Goal: Task Accomplishment & Management: Manage account settings

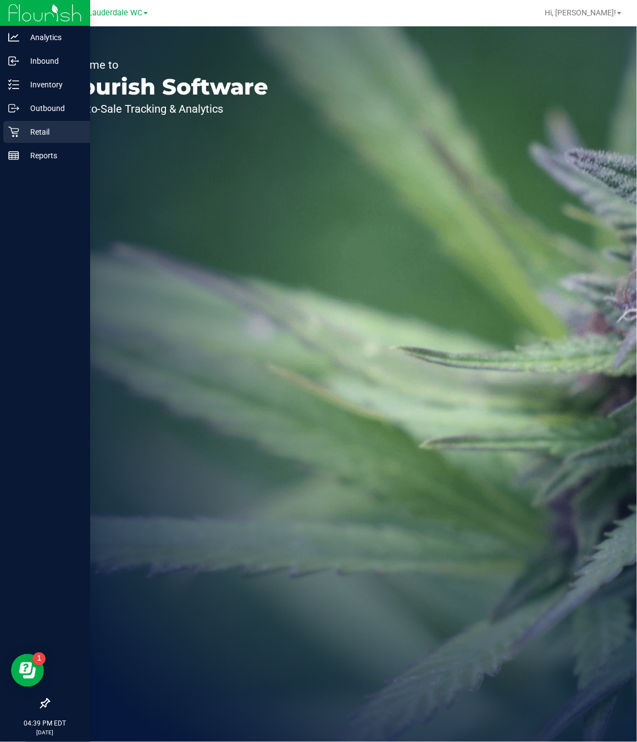
click at [26, 136] on p "Retail" at bounding box center [52, 131] width 66 height 13
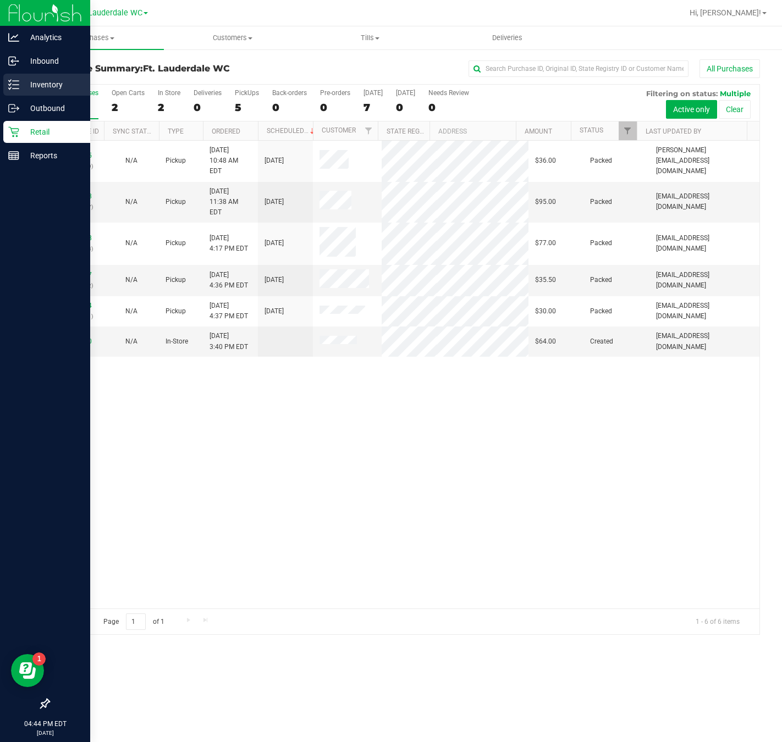
click at [20, 92] on div "Inventory" at bounding box center [46, 85] width 87 height 22
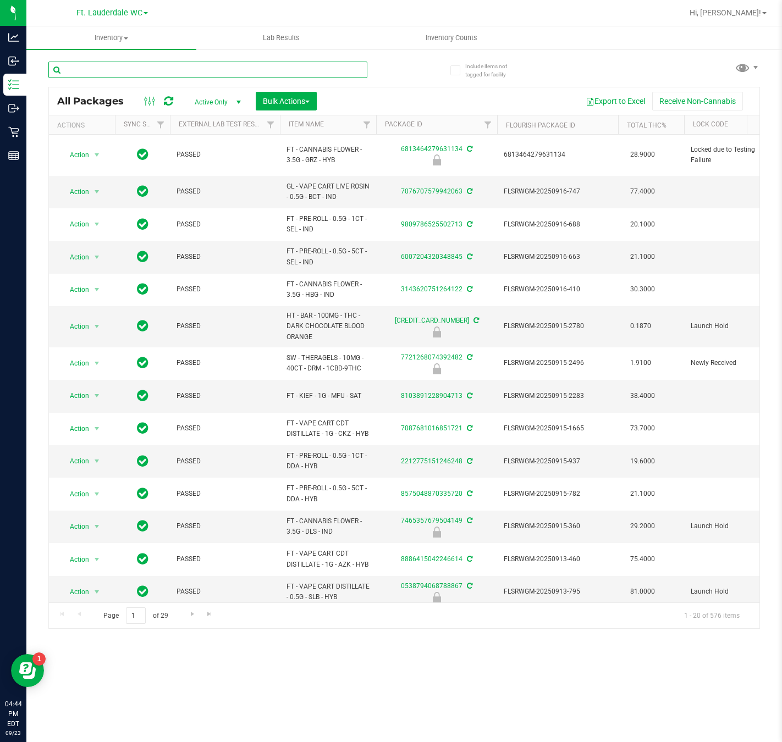
click at [240, 71] on input "text" at bounding box center [207, 70] width 319 height 16
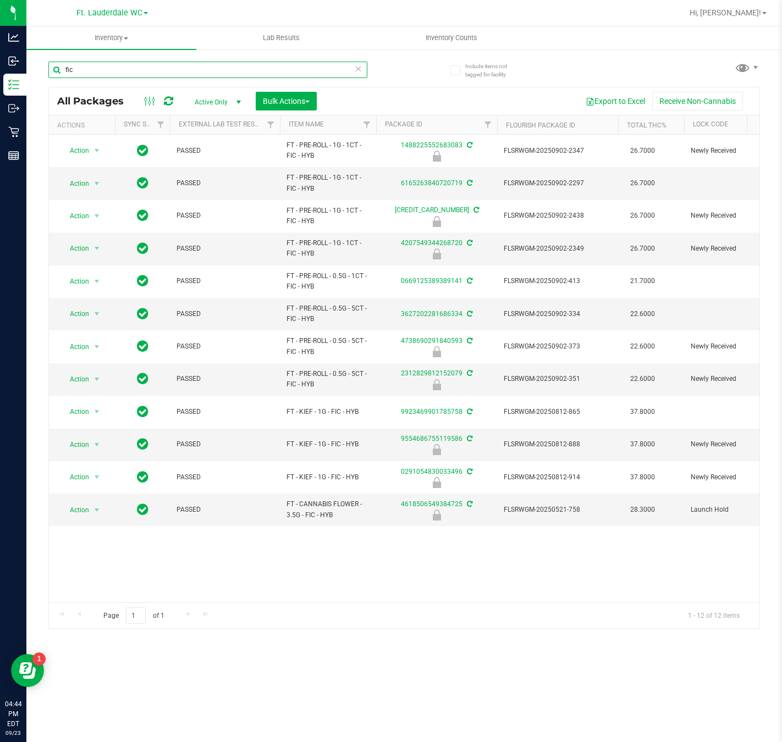
type input "fic"
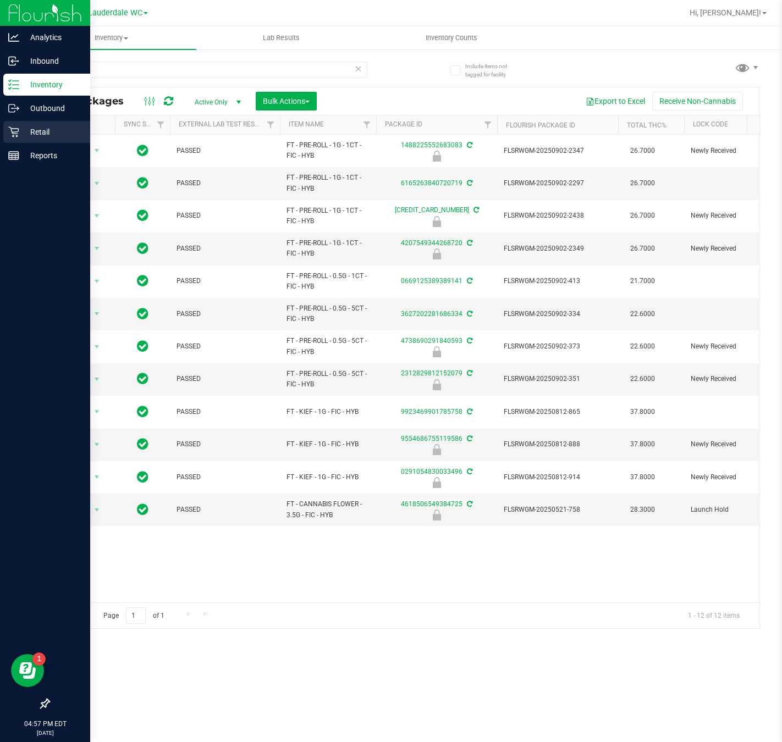
click at [10, 129] on icon at bounding box center [13, 131] width 11 height 11
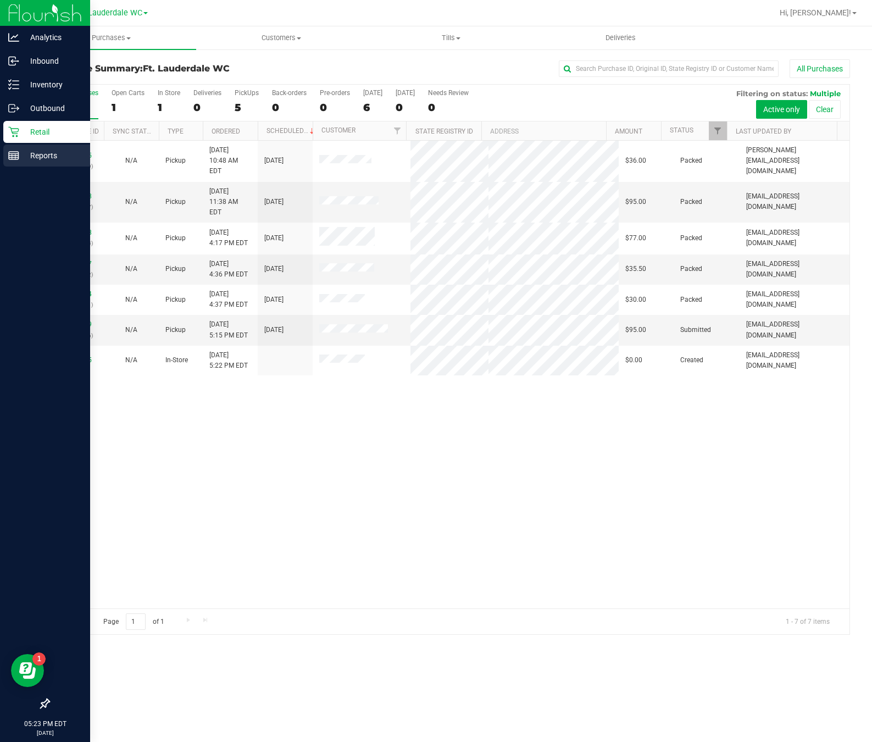
click at [10, 157] on icon at bounding box center [13, 155] width 11 height 11
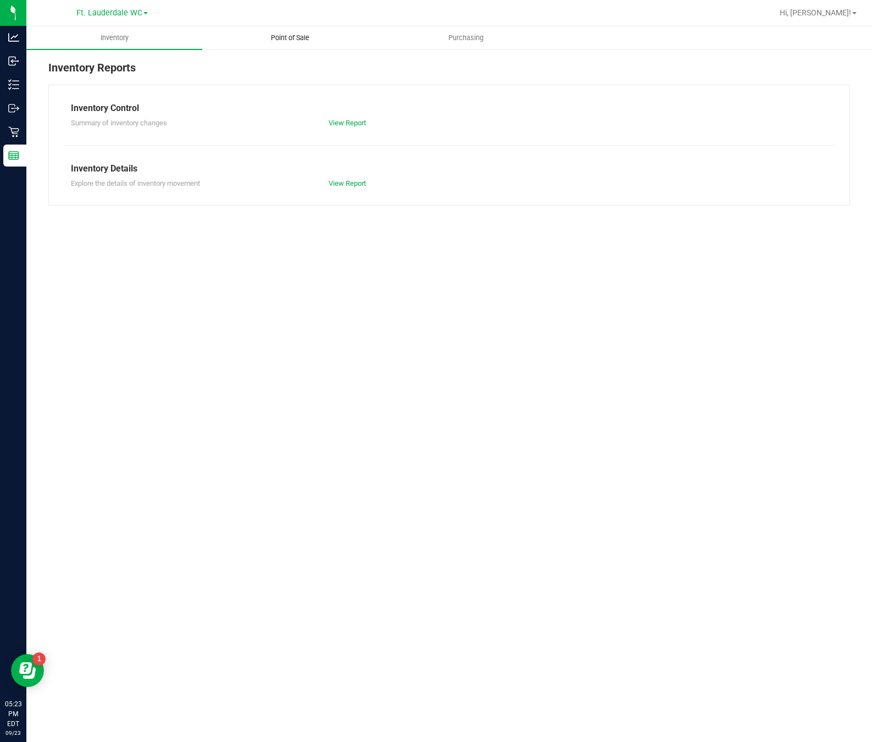
click at [289, 38] on span "Point of Sale" at bounding box center [290, 38] width 68 height 10
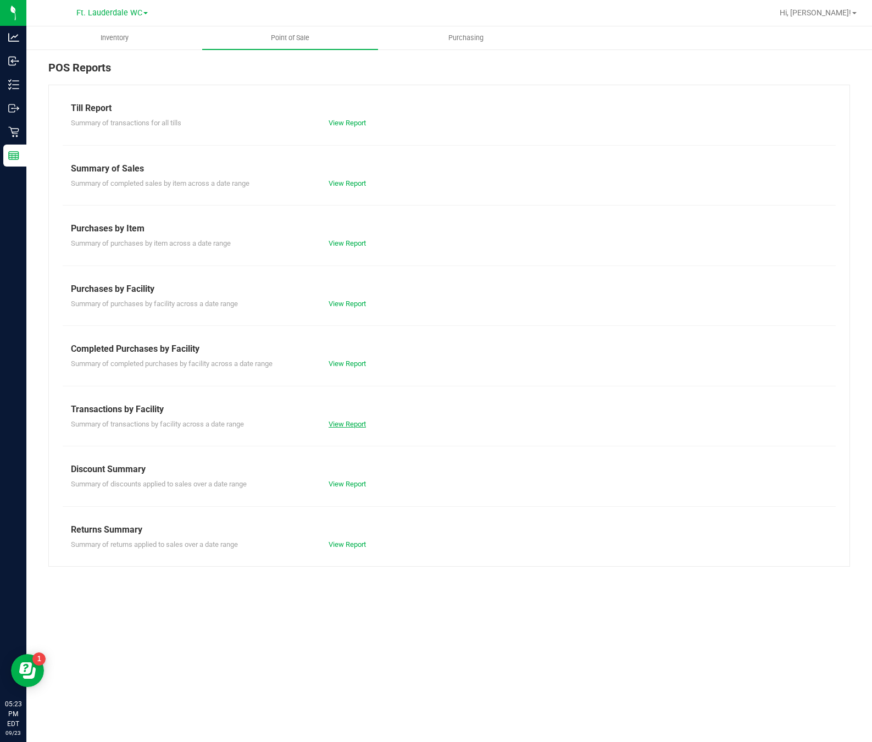
click at [337, 422] on link "View Report" at bounding box center [347, 424] width 37 height 8
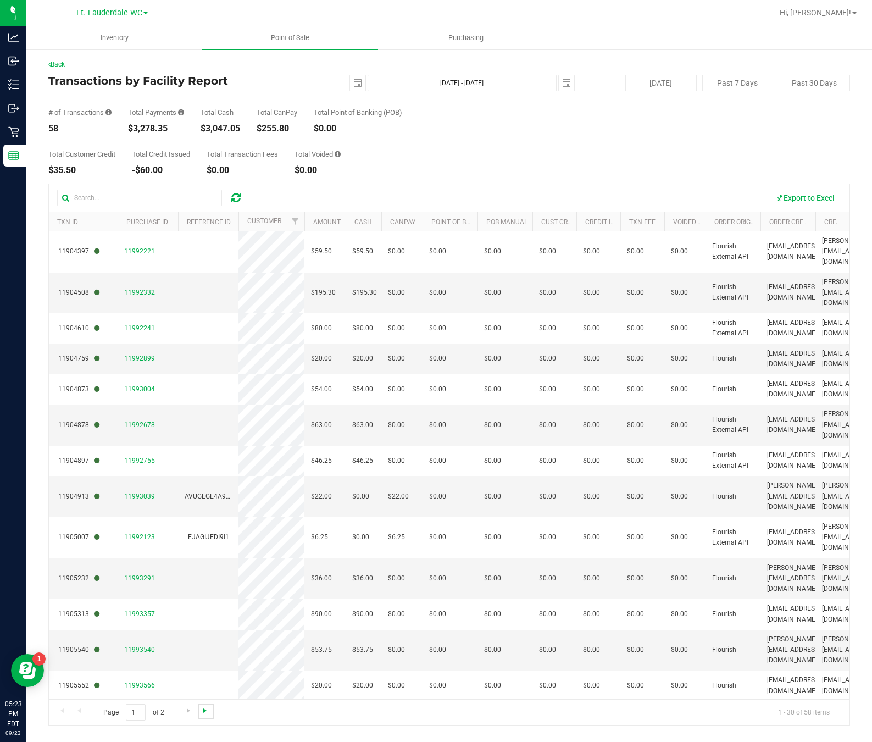
click at [203, 709] on span "Go to the last page" at bounding box center [205, 710] width 9 height 9
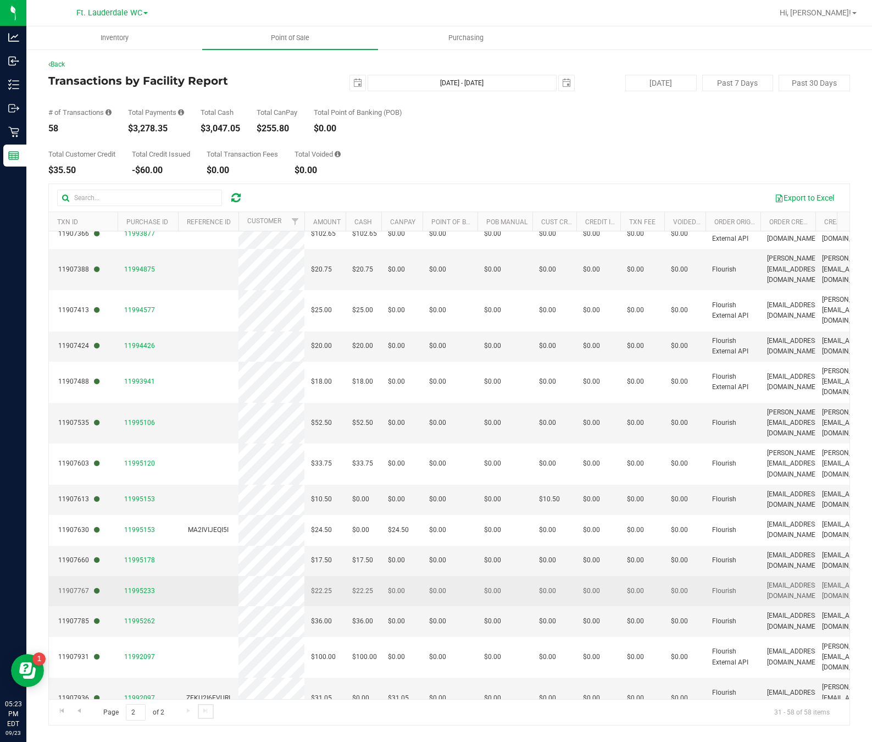
scroll to position [414, 0]
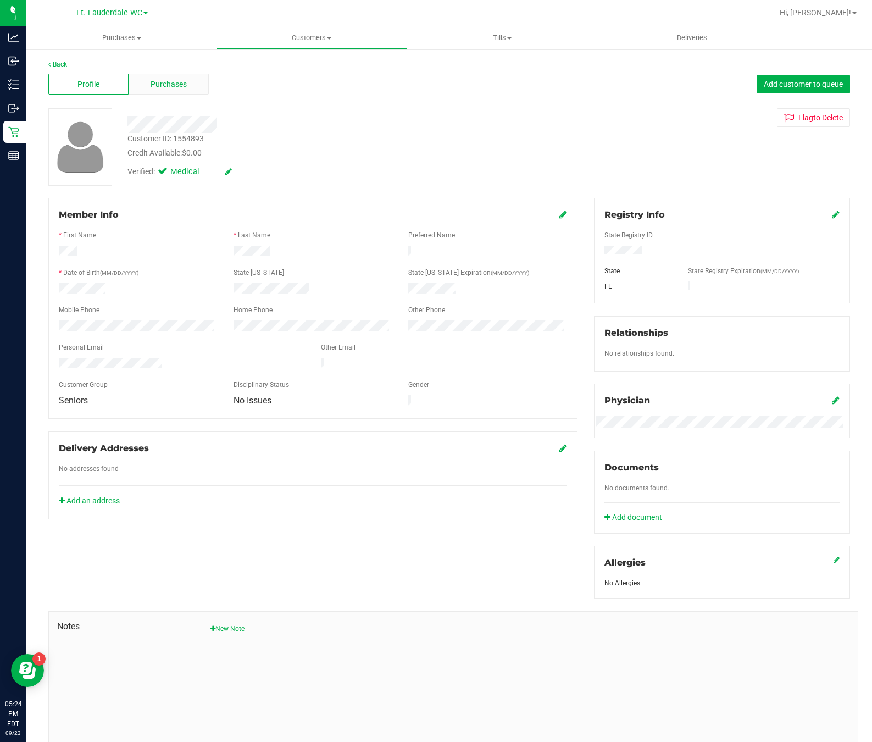
click at [174, 86] on span "Purchases" at bounding box center [169, 85] width 36 height 12
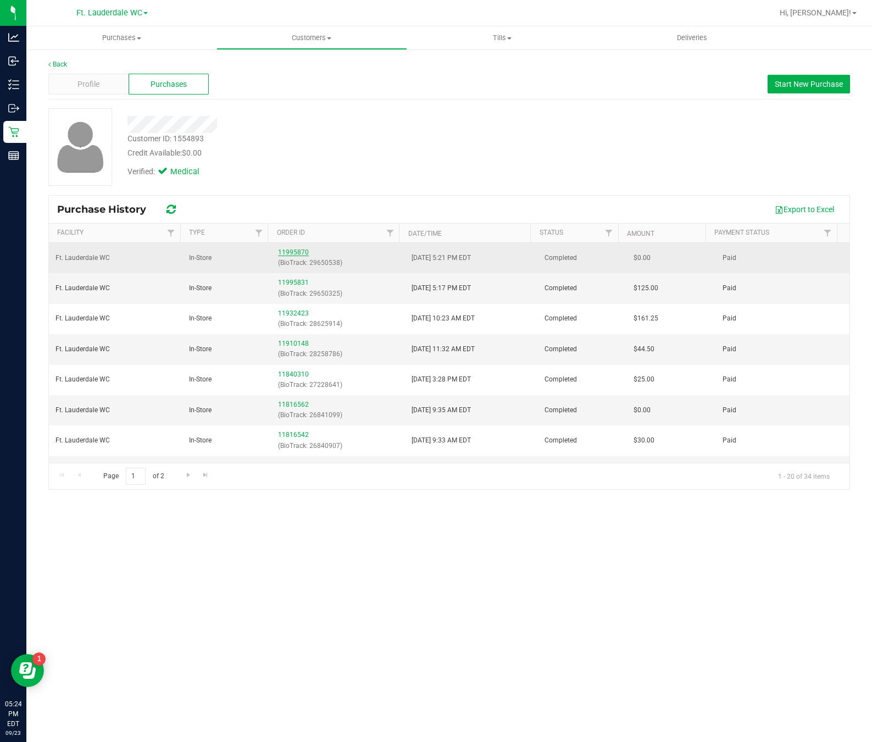
click at [278, 256] on link "11995870" at bounding box center [293, 252] width 31 height 8
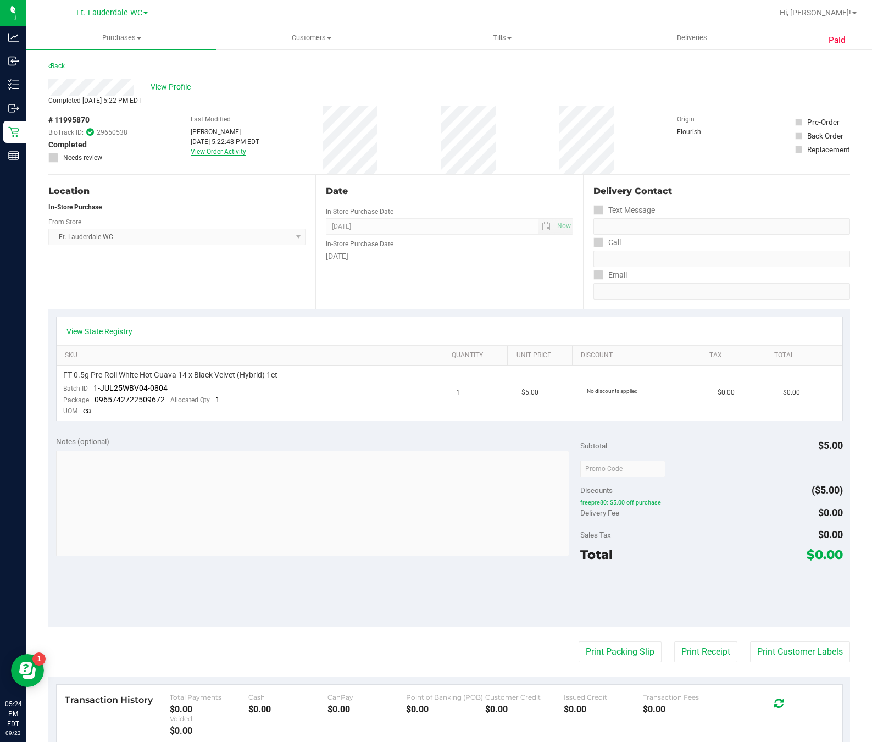
click at [223, 151] on link "View Order Activity" at bounding box center [219, 152] width 56 height 8
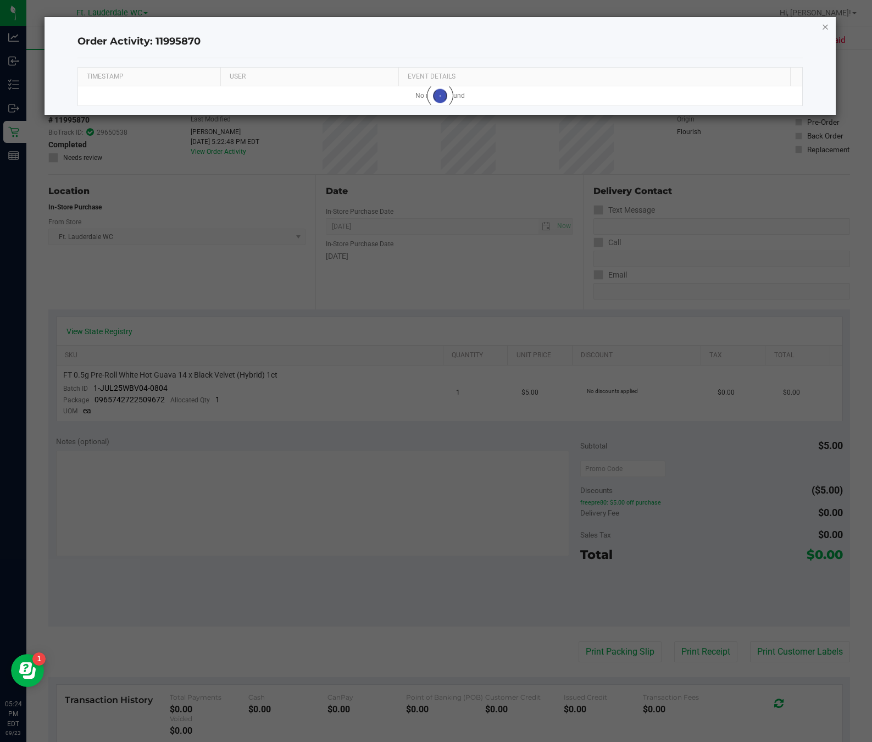
click at [636, 22] on icon "button" at bounding box center [826, 26] width 8 height 13
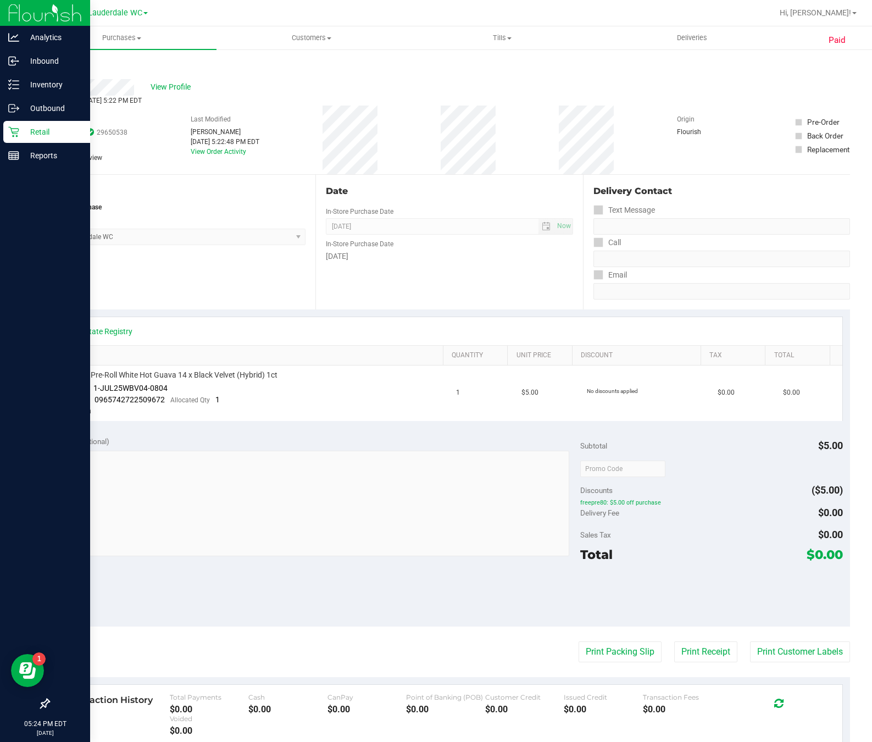
click at [10, 124] on div "Retail" at bounding box center [46, 132] width 87 height 22
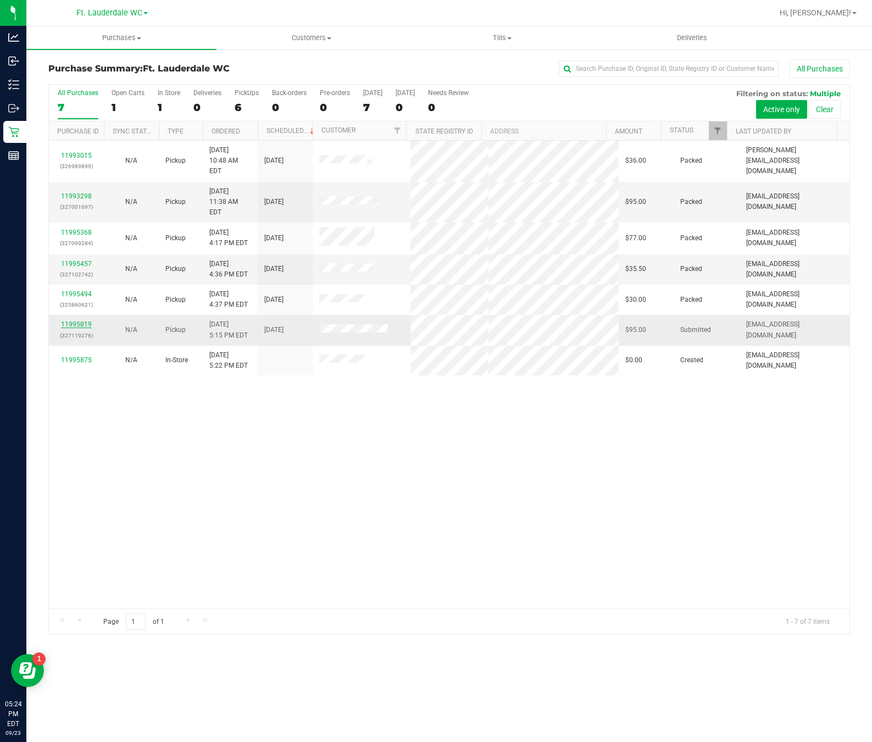
click at [71, 320] on link "11995819" at bounding box center [76, 324] width 31 height 8
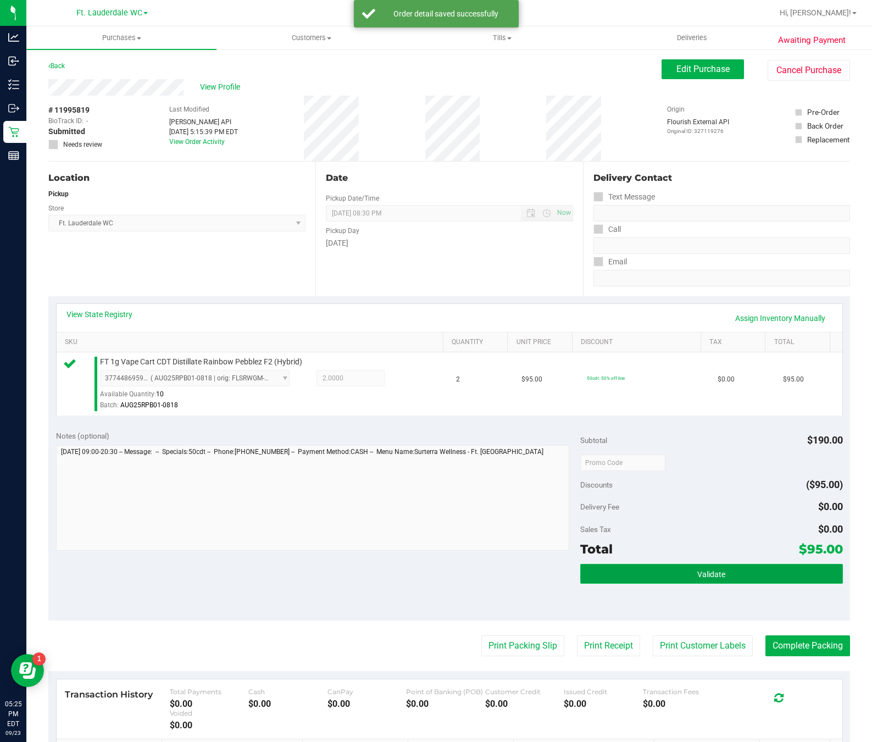
click at [636, 579] on span "Validate" at bounding box center [711, 574] width 28 height 9
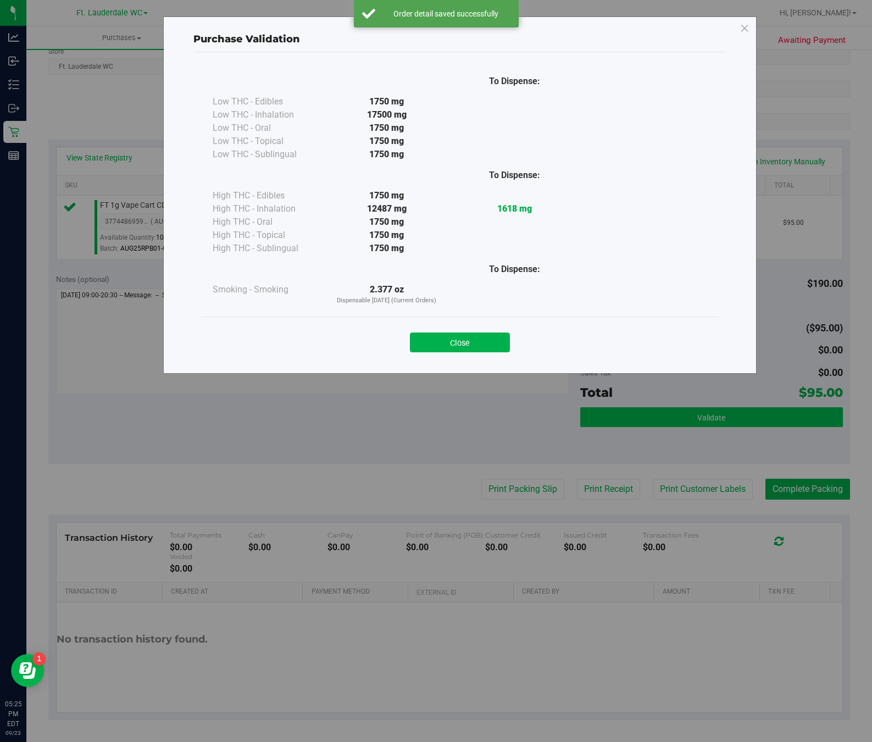
scroll to position [158, 0]
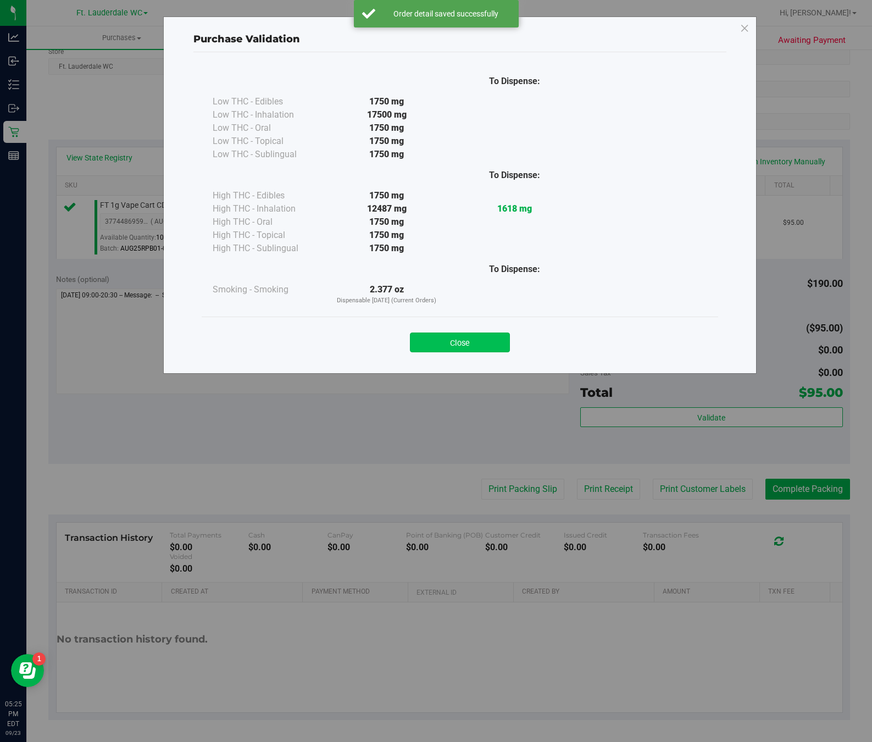
click at [488, 335] on button "Close" at bounding box center [460, 343] width 100 height 20
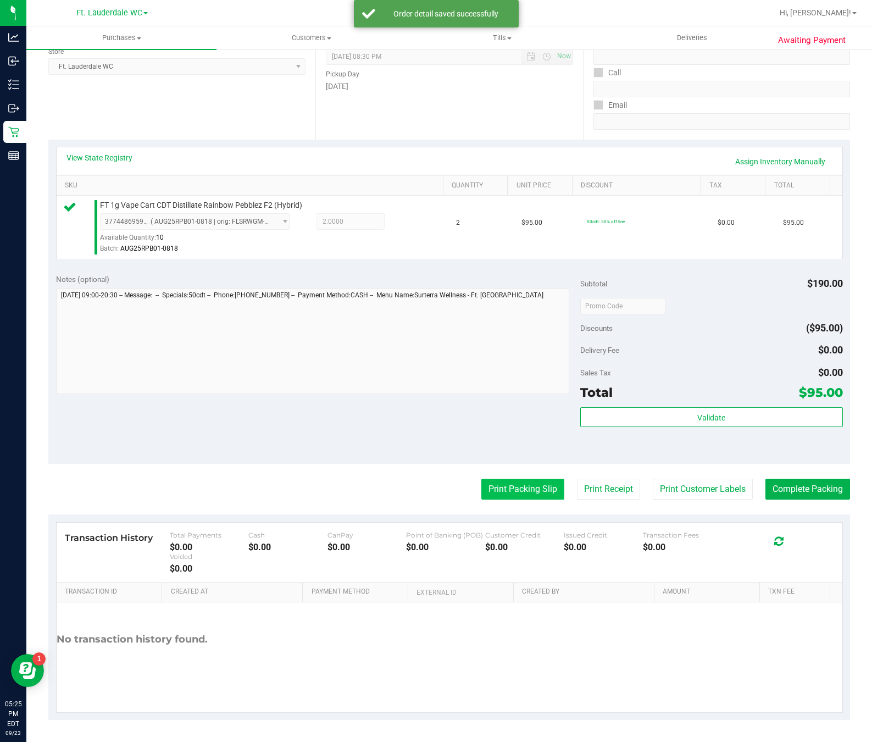
click at [508, 490] on button "Print Packing Slip" at bounding box center [522, 489] width 83 height 21
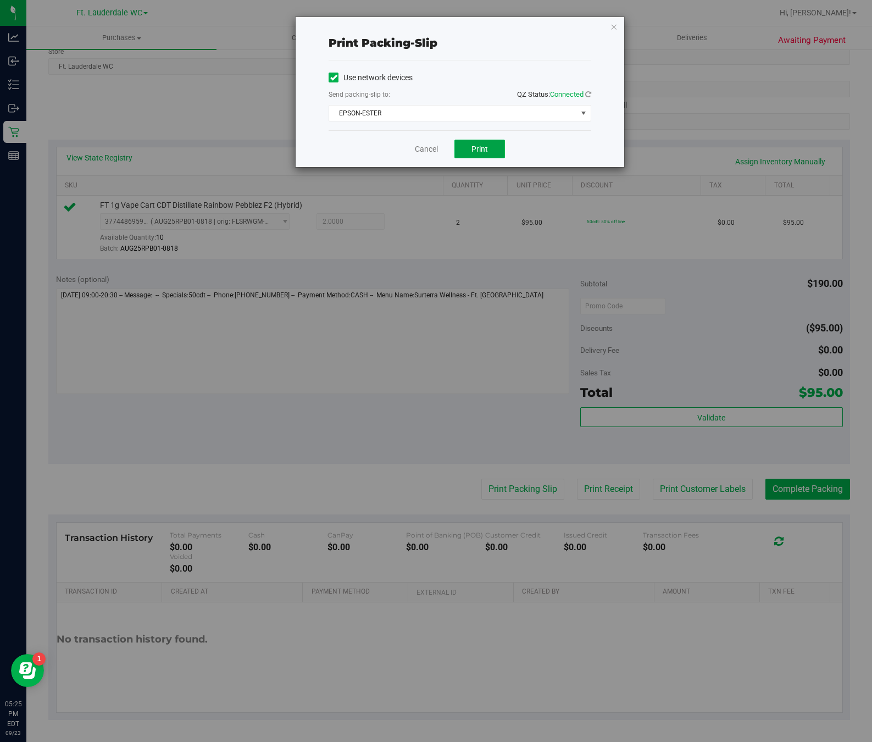
click at [494, 150] on button "Print" at bounding box center [480, 149] width 51 height 19
click at [613, 30] on icon "button" at bounding box center [614, 26] width 8 height 13
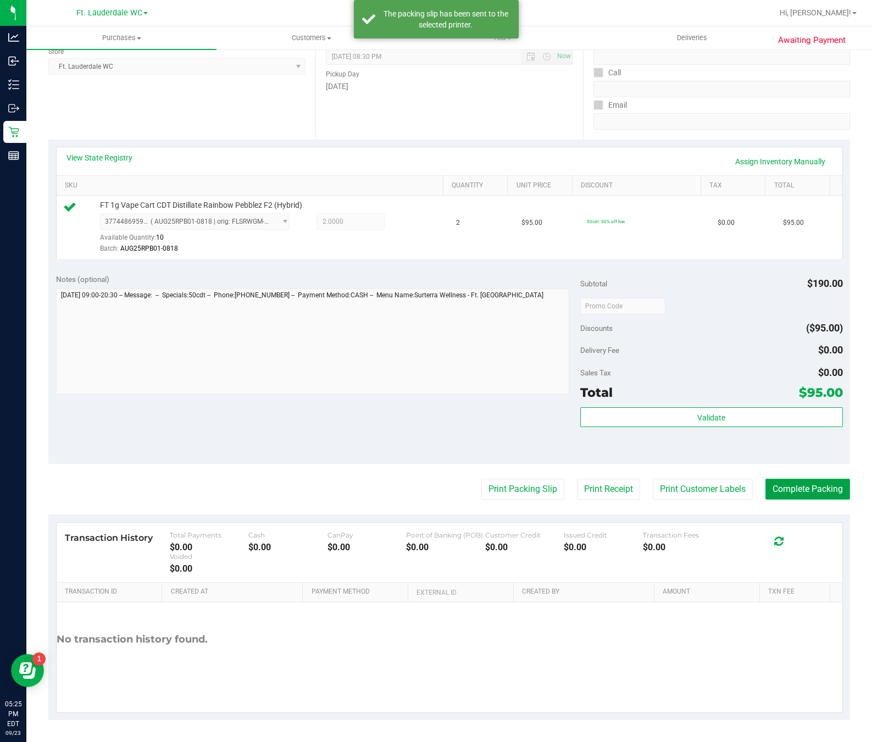
click at [636, 490] on button "Complete Packing" at bounding box center [808, 489] width 85 height 21
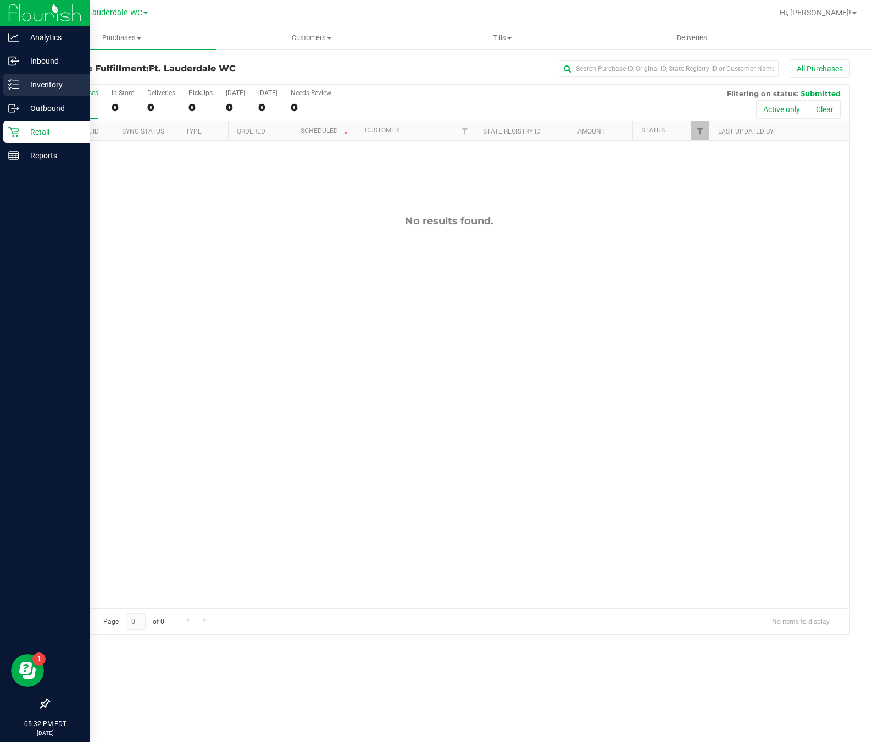
click at [21, 86] on p "Inventory" at bounding box center [52, 84] width 66 height 13
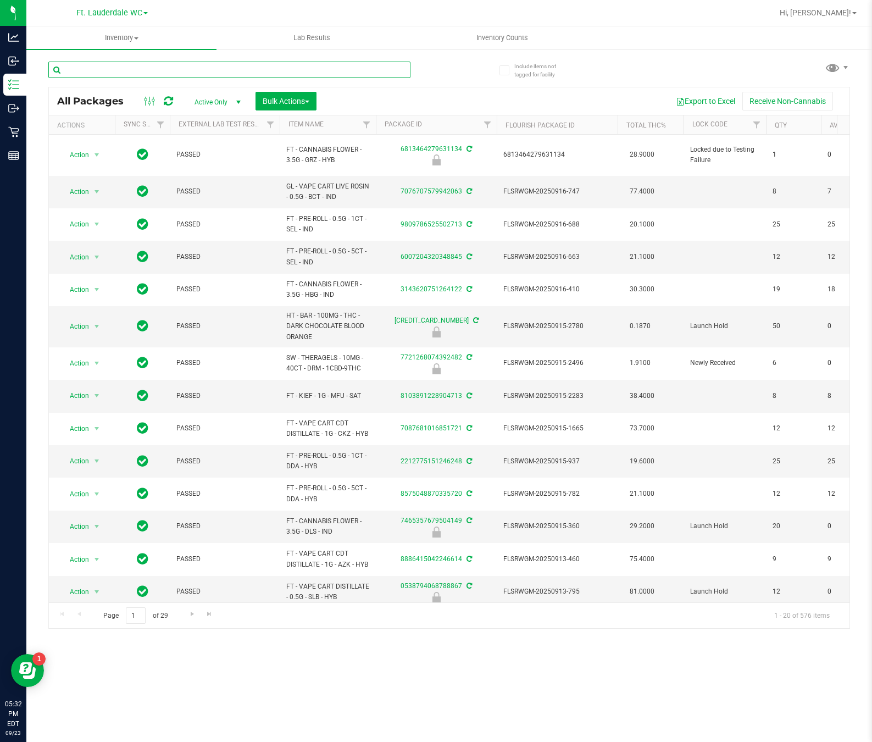
click at [130, 71] on input "text" at bounding box center [229, 70] width 362 height 16
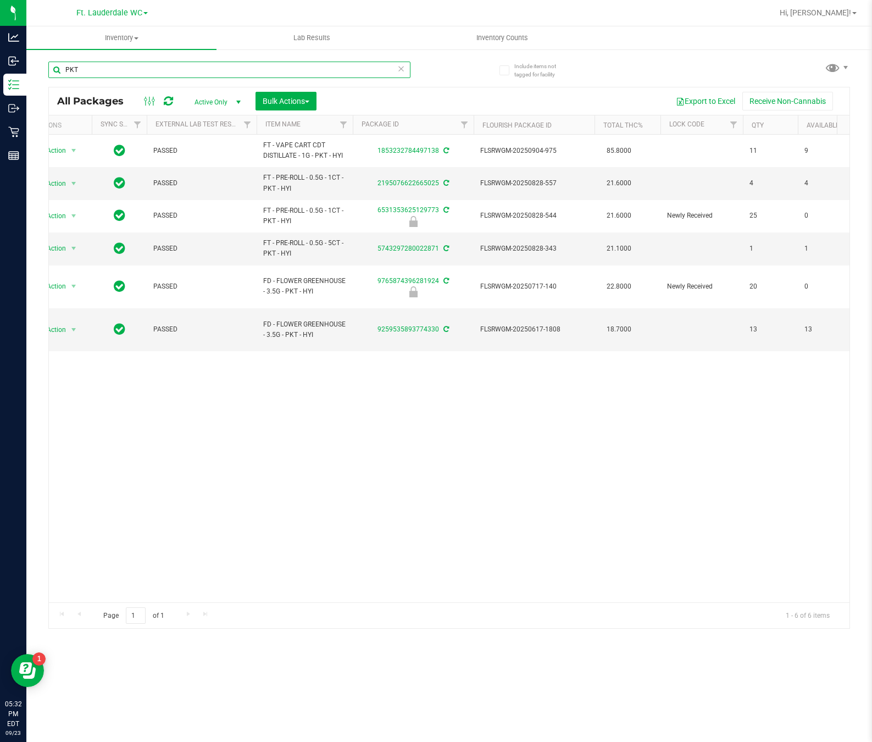
scroll to position [0, 22]
type input "P"
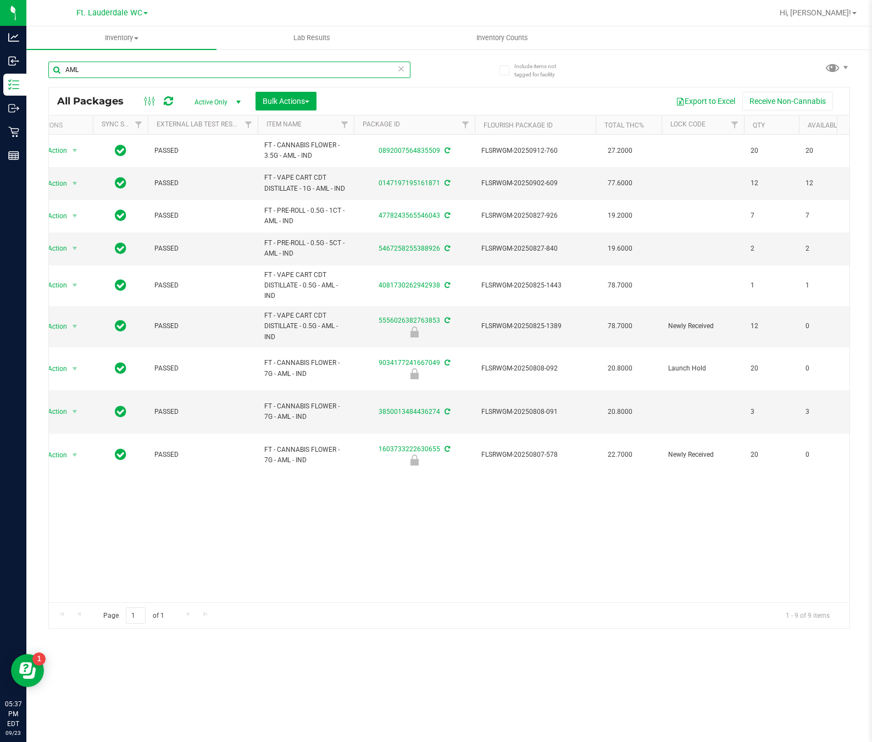
type input "AML"
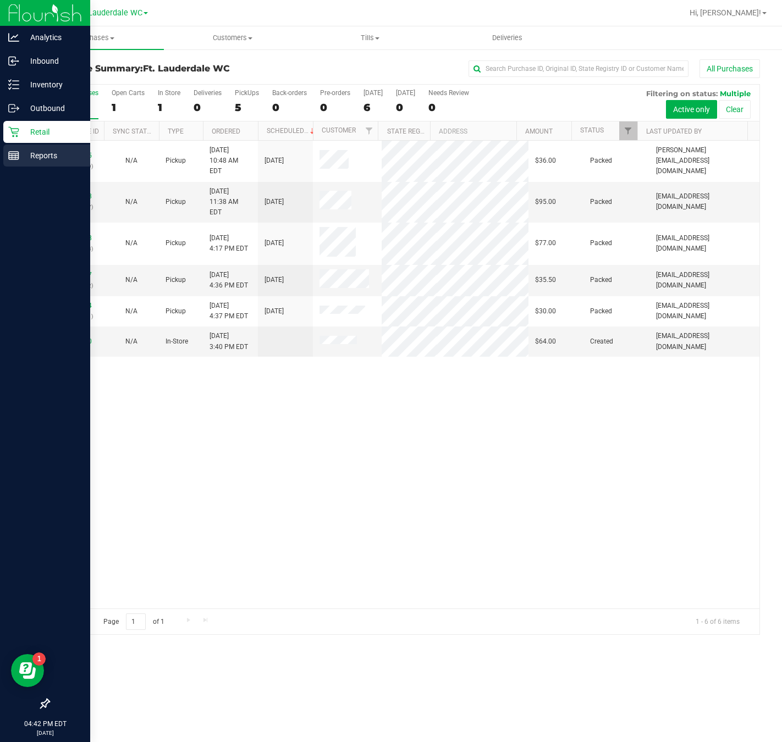
click at [20, 160] on p "Reports" at bounding box center [52, 155] width 66 height 13
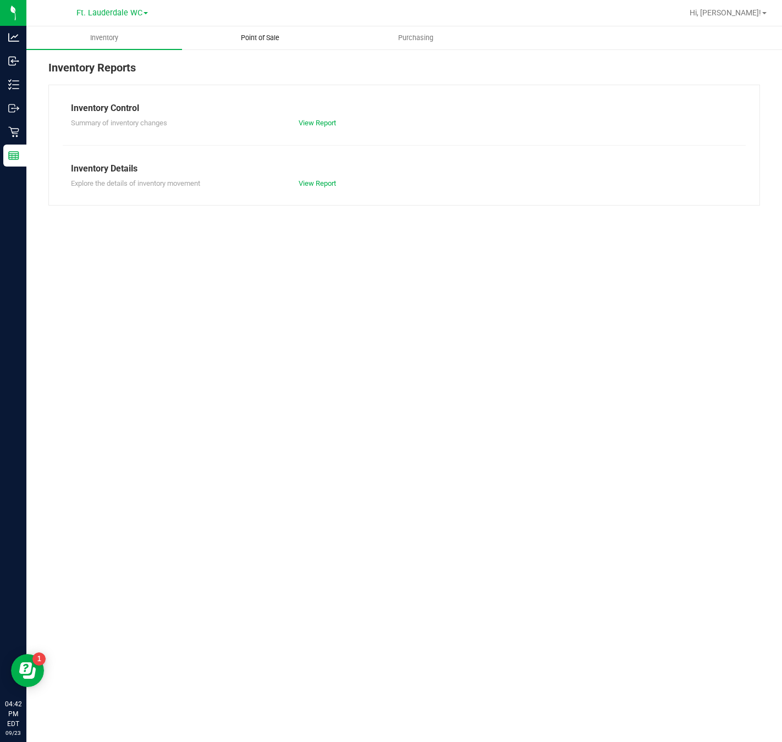
click at [261, 40] on span "Point of Sale" at bounding box center [260, 38] width 68 height 10
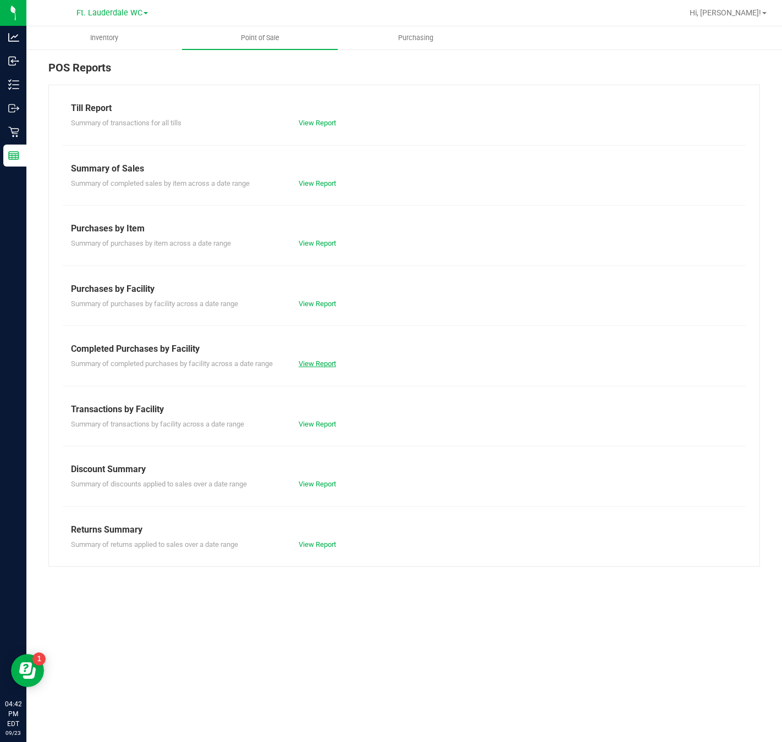
click at [304, 361] on link "View Report" at bounding box center [316, 363] width 37 height 8
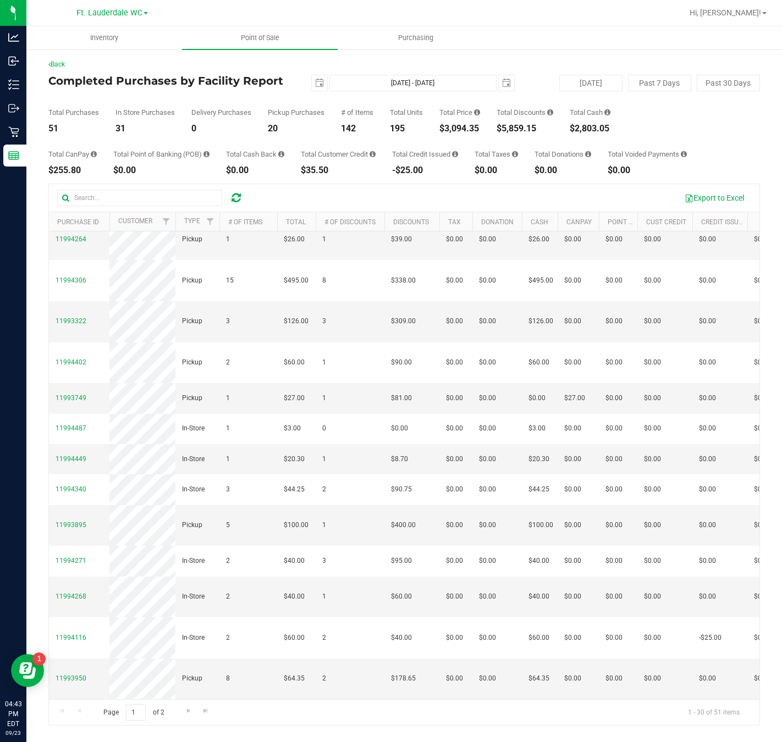
scroll to position [665, 0]
click at [186, 712] on span "Go to the next page" at bounding box center [188, 710] width 9 height 9
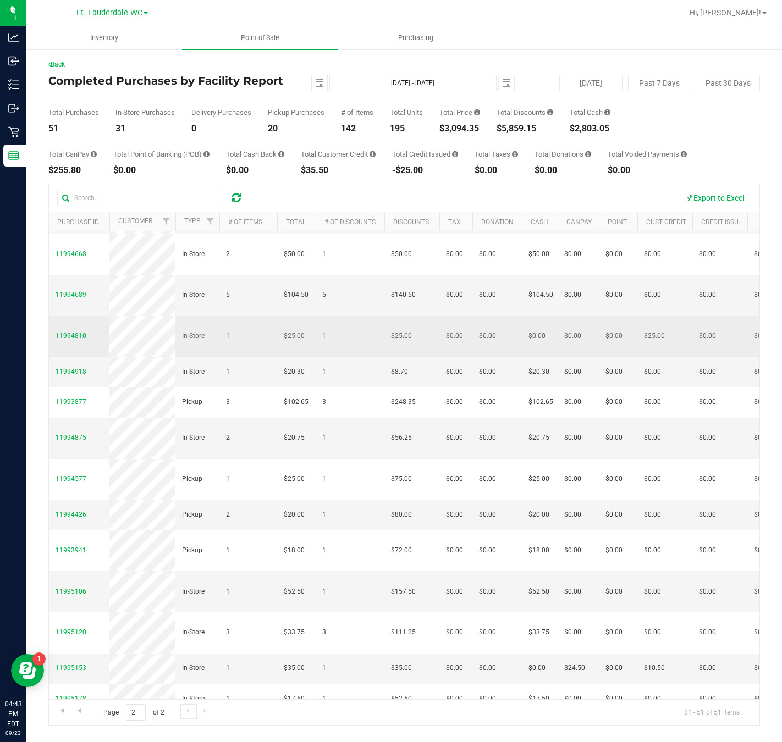
scroll to position [160, 0]
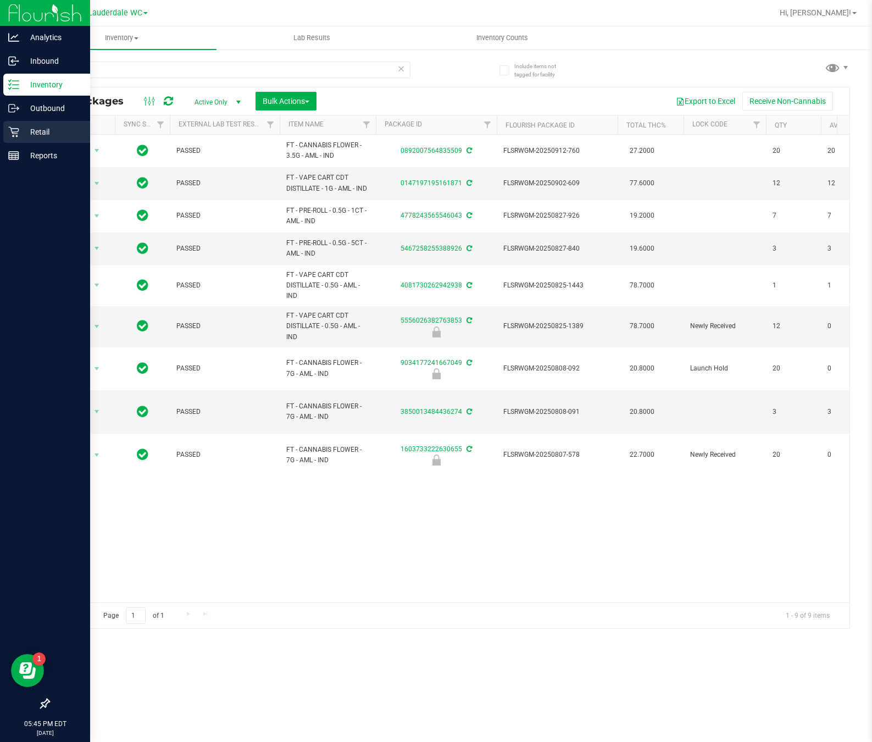
click at [8, 134] on icon at bounding box center [13, 131] width 11 height 11
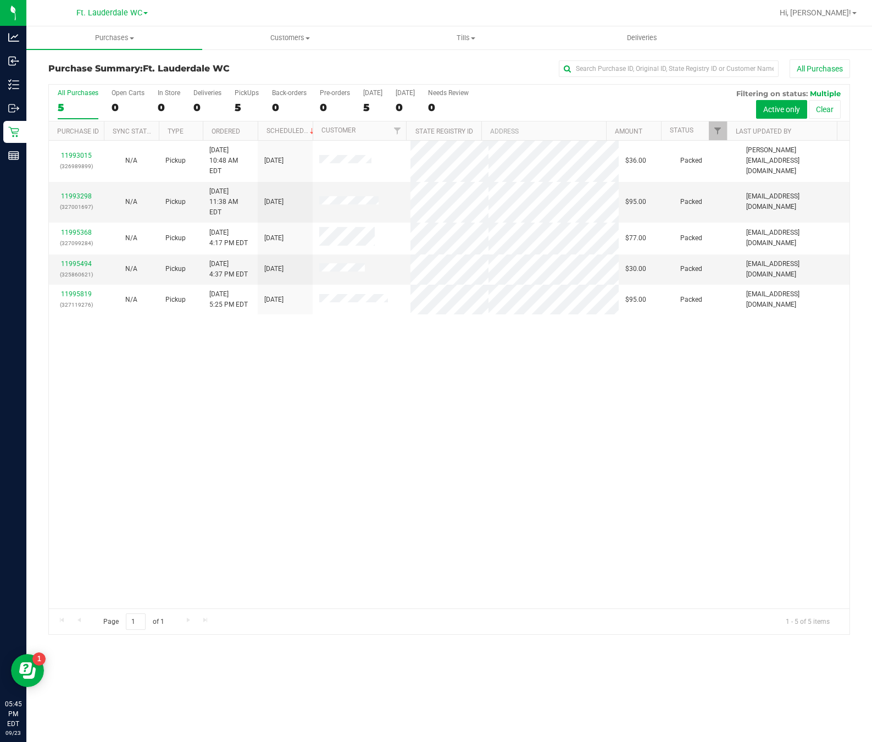
click at [345, 425] on div "11993015 (326989899) N/A Pickup [DATE] 10:48 AM EDT 9/23/2025 $36.00 Packed [PE…" at bounding box center [449, 375] width 801 height 468
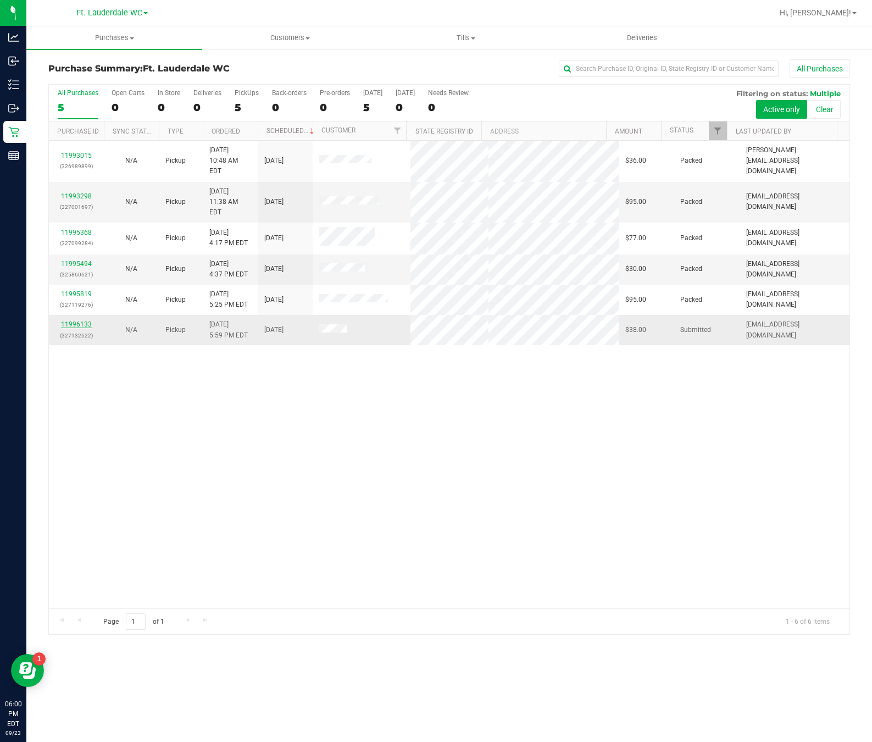
click at [82, 320] on link "11996133" at bounding box center [76, 324] width 31 height 8
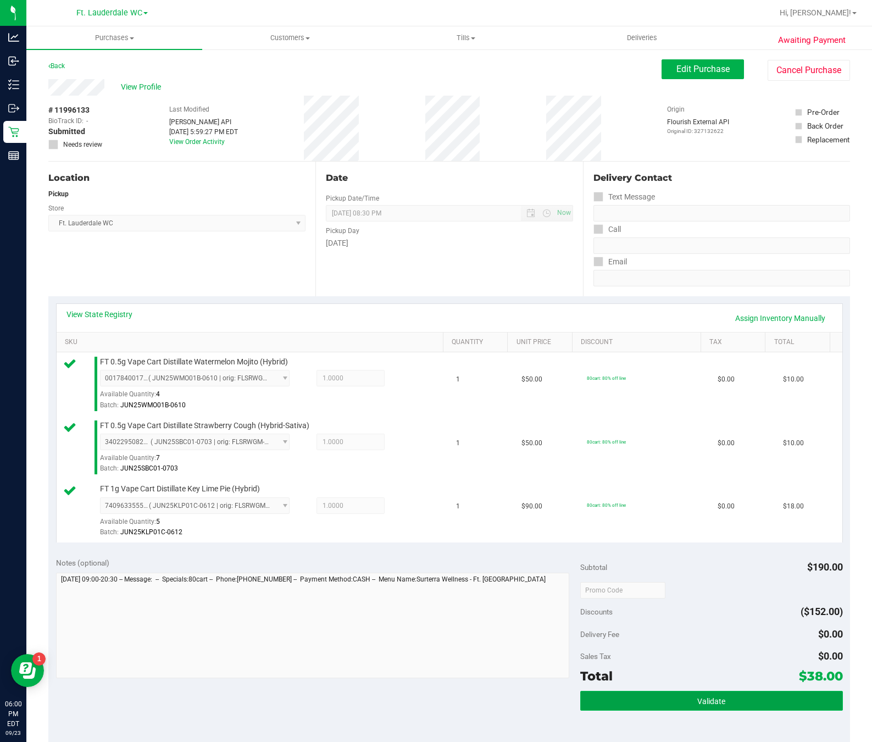
click at [696, 699] on button "Validate" at bounding box center [711, 701] width 262 height 20
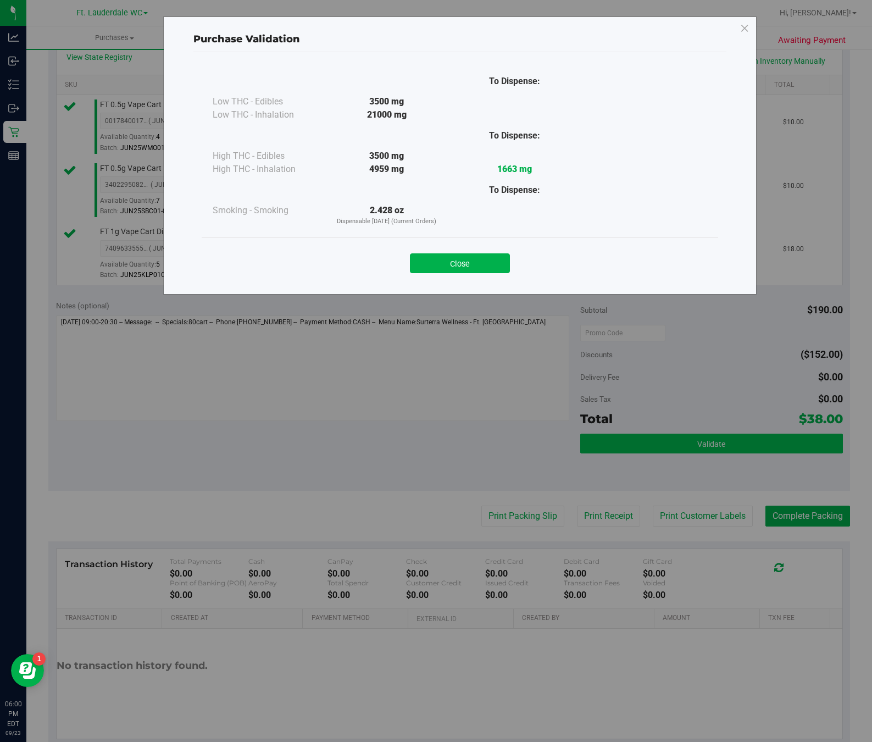
scroll to position [256, 0]
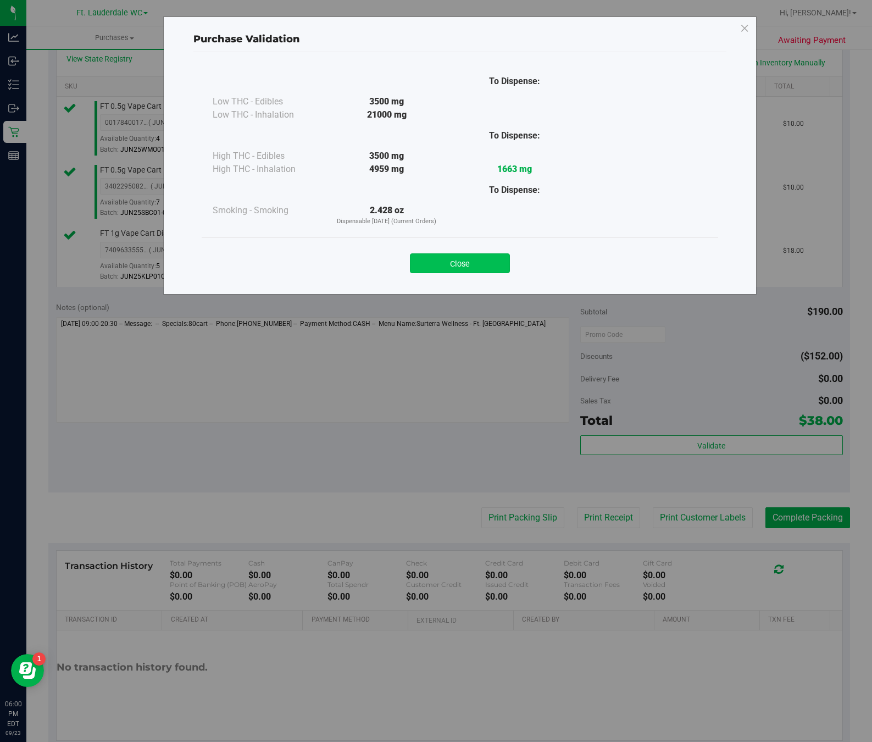
click at [459, 266] on button "Close" at bounding box center [460, 263] width 100 height 20
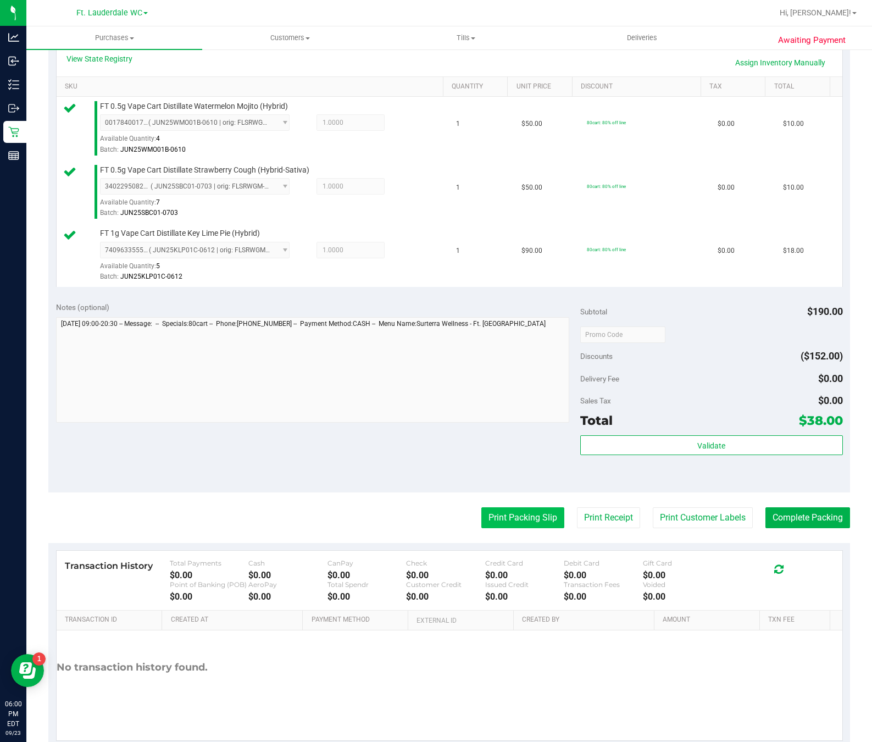
click at [515, 521] on button "Print Packing Slip" at bounding box center [522, 517] width 83 height 21
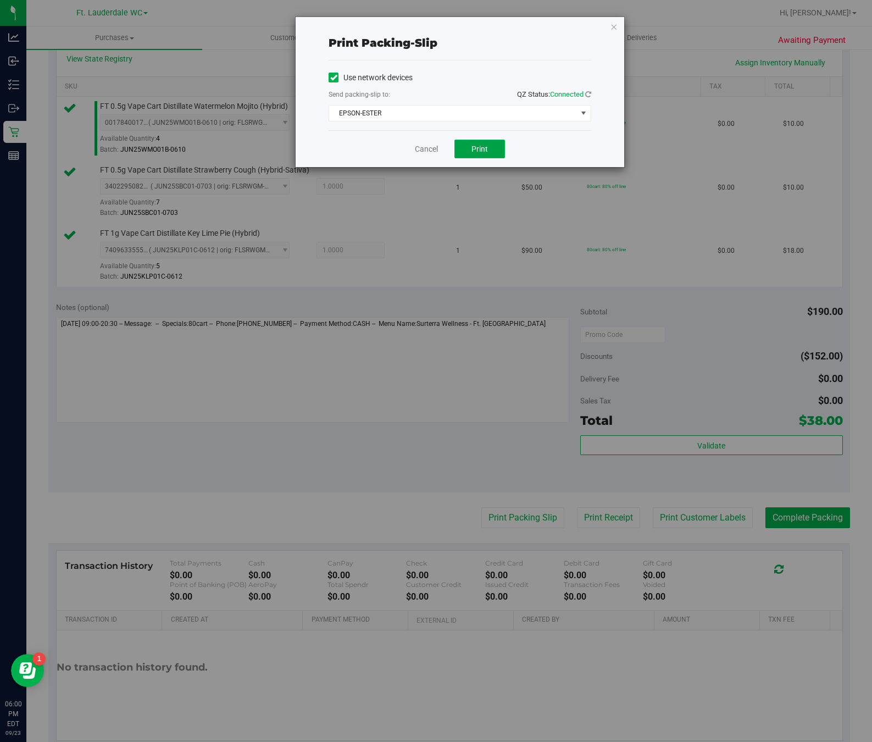
click at [472, 157] on button "Print" at bounding box center [480, 149] width 51 height 19
click at [614, 22] on icon "button" at bounding box center [614, 26] width 8 height 13
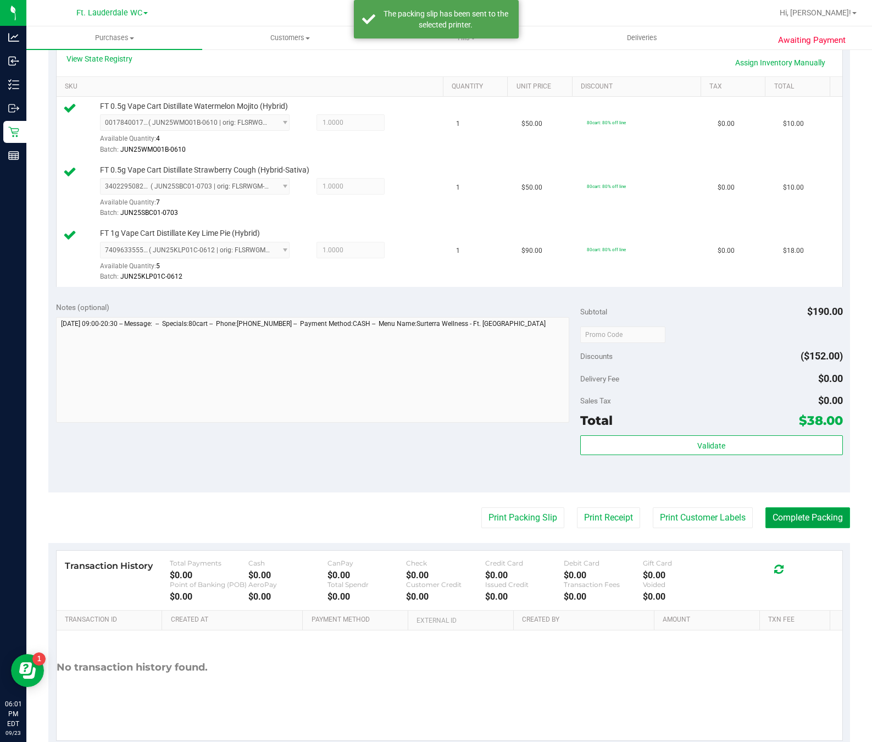
click at [798, 519] on button "Complete Packing" at bounding box center [808, 517] width 85 height 21
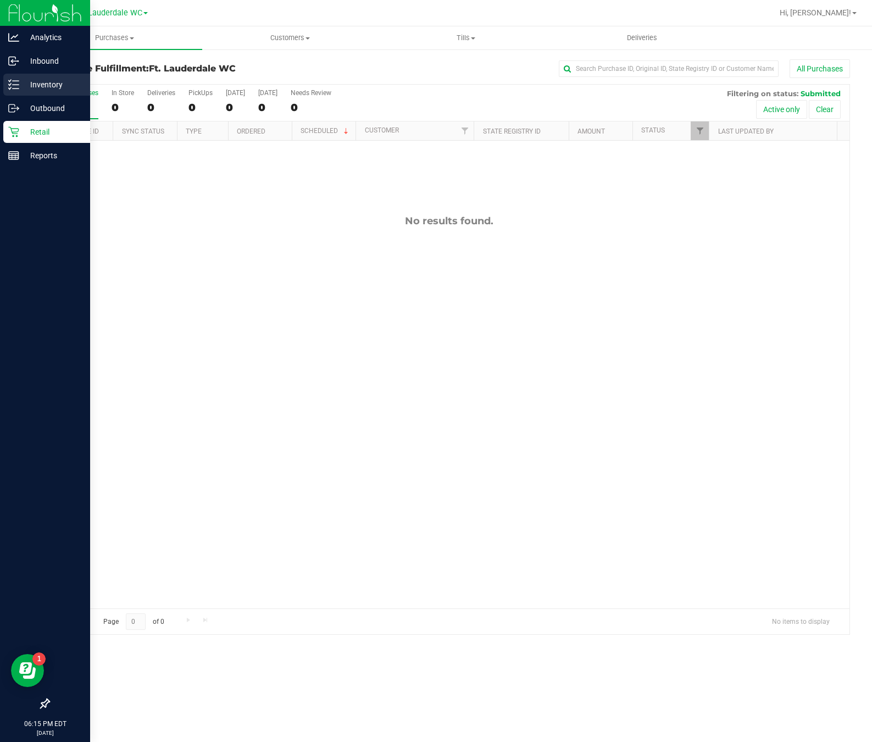
click at [17, 79] on icon at bounding box center [13, 84] width 11 height 11
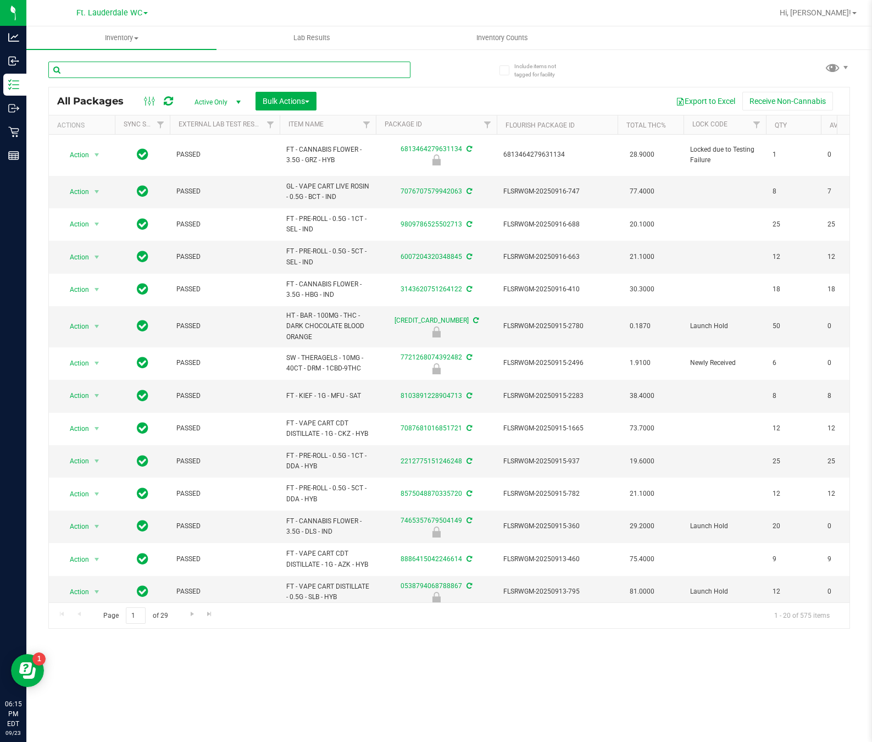
click at [157, 67] on input "text" at bounding box center [229, 70] width 362 height 16
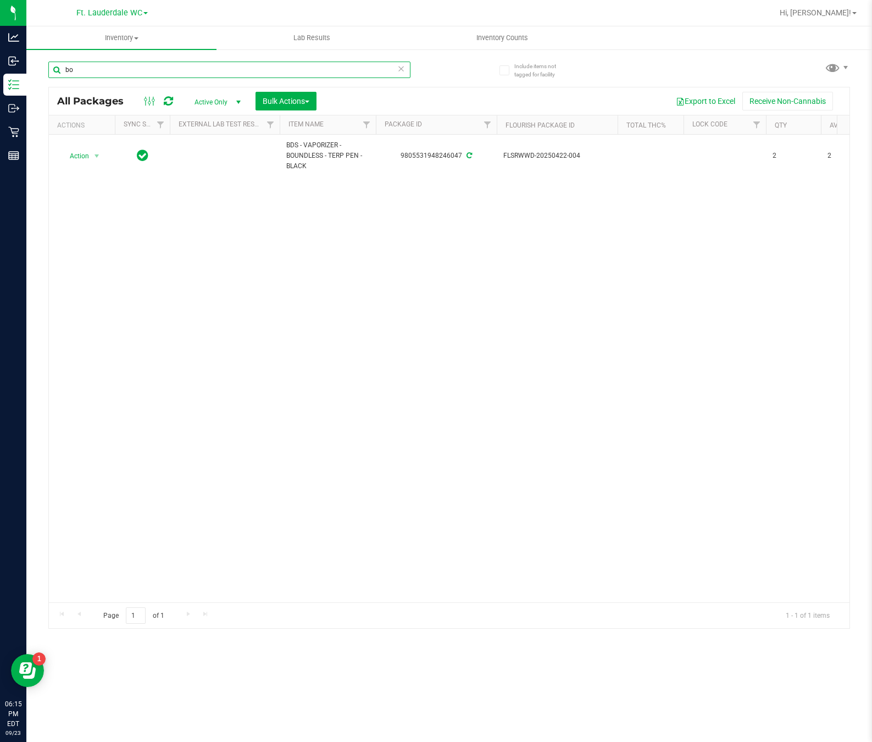
type input "b"
type input "s"
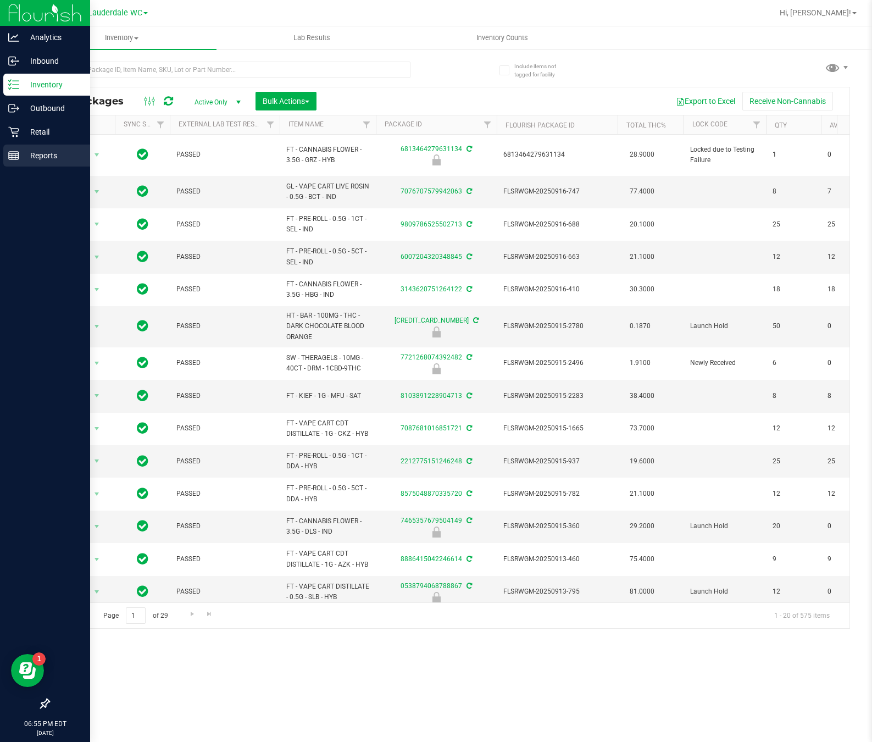
click at [38, 155] on p "Reports" at bounding box center [52, 155] width 66 height 13
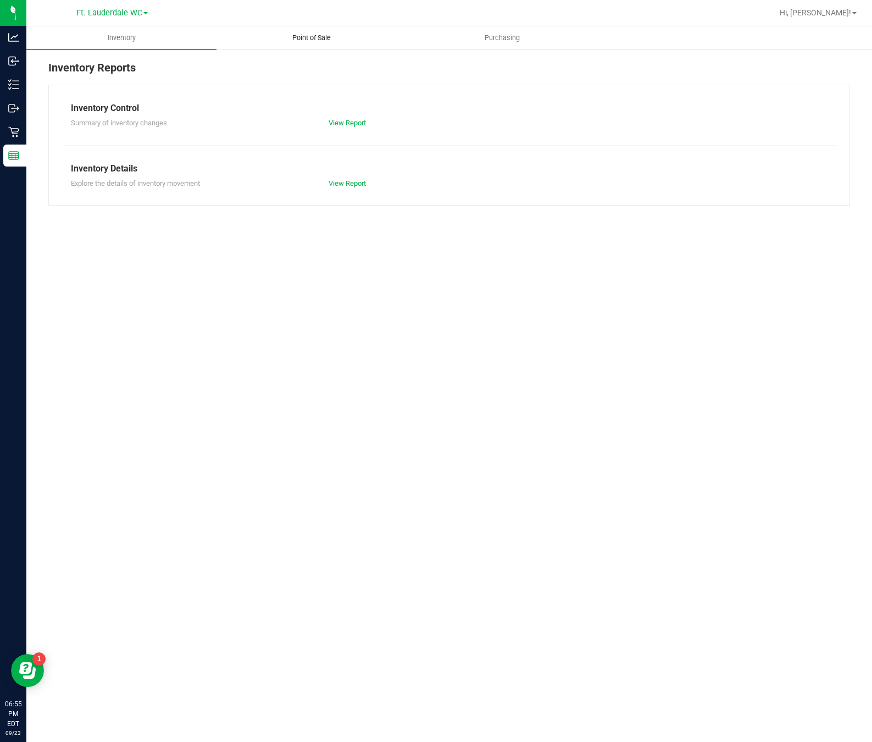
click at [320, 28] on uib-tab-heading "Point of Sale" at bounding box center [311, 38] width 189 height 22
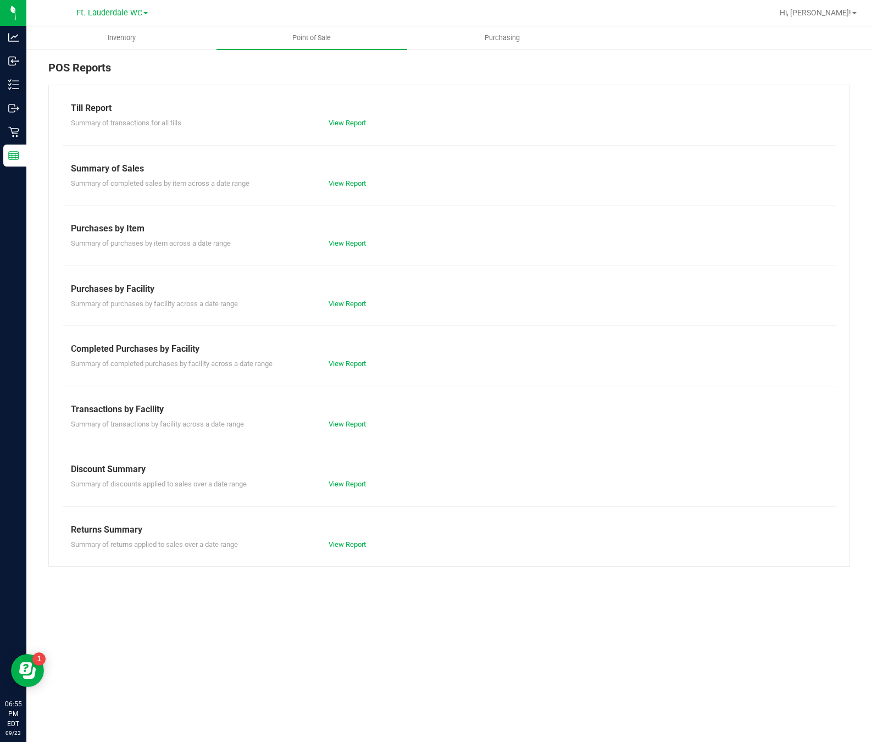
click at [345, 431] on div "Till Report Summary of transactions for all tills View Report Summary of Sales …" at bounding box center [449, 326] width 802 height 482
click at [345, 429] on div "View Report" at bounding box center [384, 424] width 129 height 11
click at [345, 428] on link "View Report" at bounding box center [347, 424] width 37 height 8
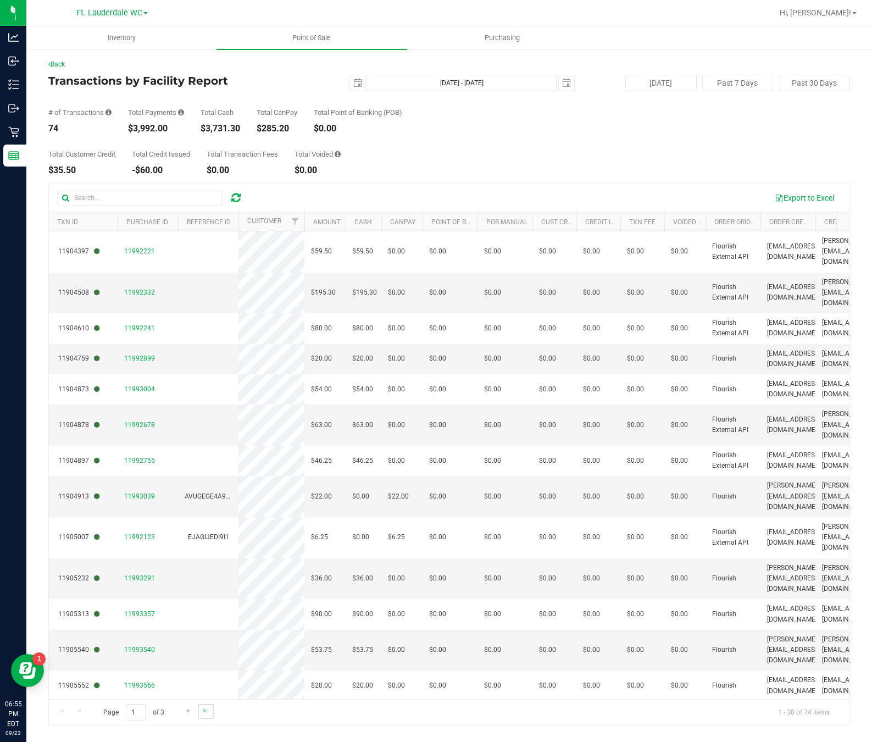
click at [212, 719] on link "Go to the last page" at bounding box center [206, 711] width 16 height 15
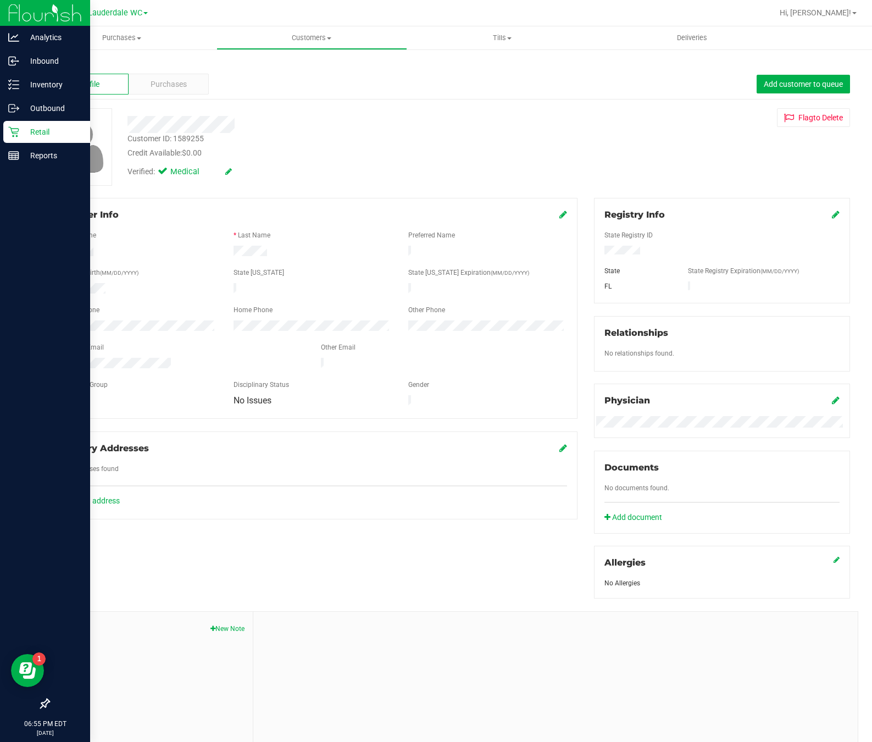
click at [26, 125] on p "Retail" at bounding box center [52, 131] width 66 height 13
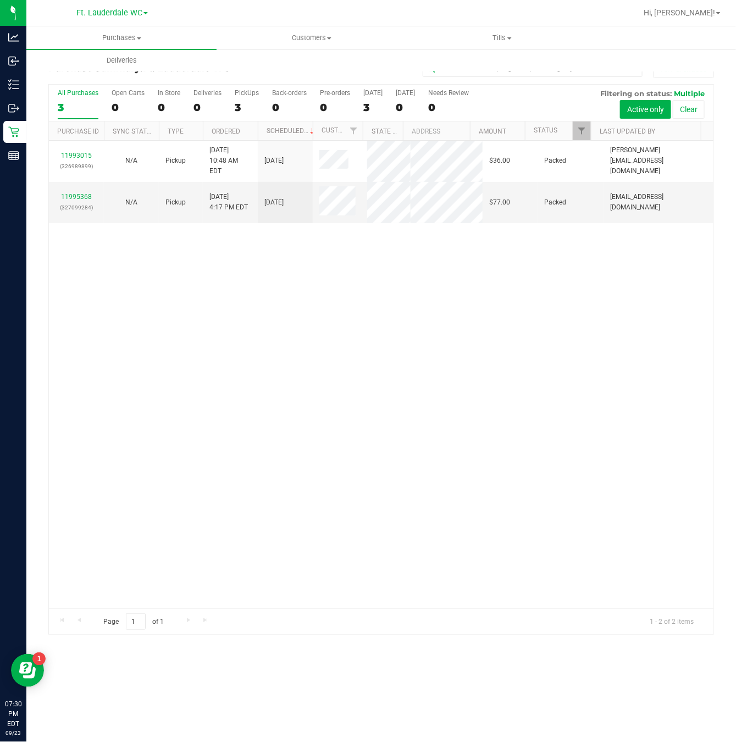
click at [263, 343] on div "11993015 (326989899) N/A Pickup 9/23/2025 10:48 AM EDT 9/23/2025 $36.00 Packed …" at bounding box center [381, 375] width 664 height 468
click at [287, 343] on div "11993015 (326989899) N/A Pickup 9/23/2025 10:48 AM EDT 9/23/2025 $36.00 Packed …" at bounding box center [381, 375] width 664 height 468
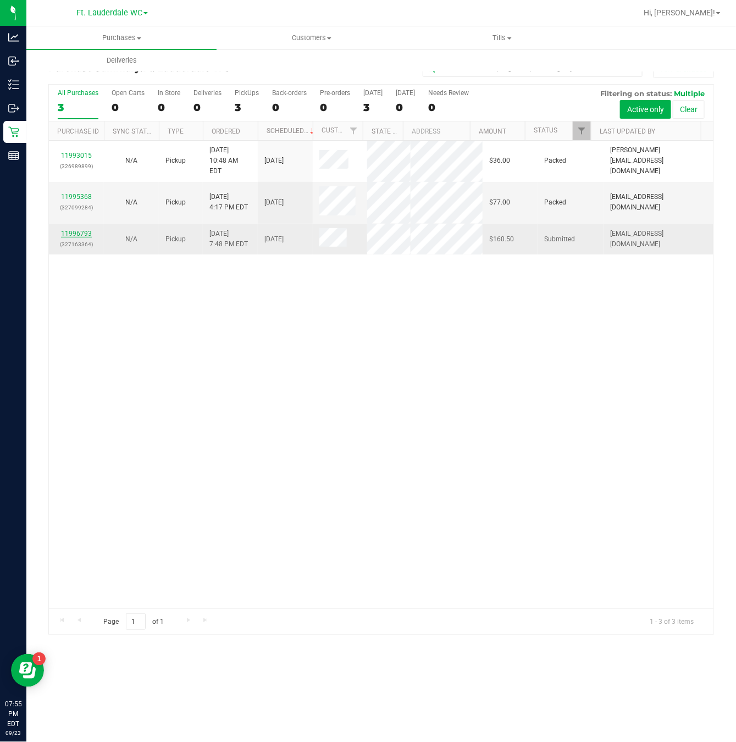
click at [91, 230] on link "11996793" at bounding box center [76, 234] width 31 height 8
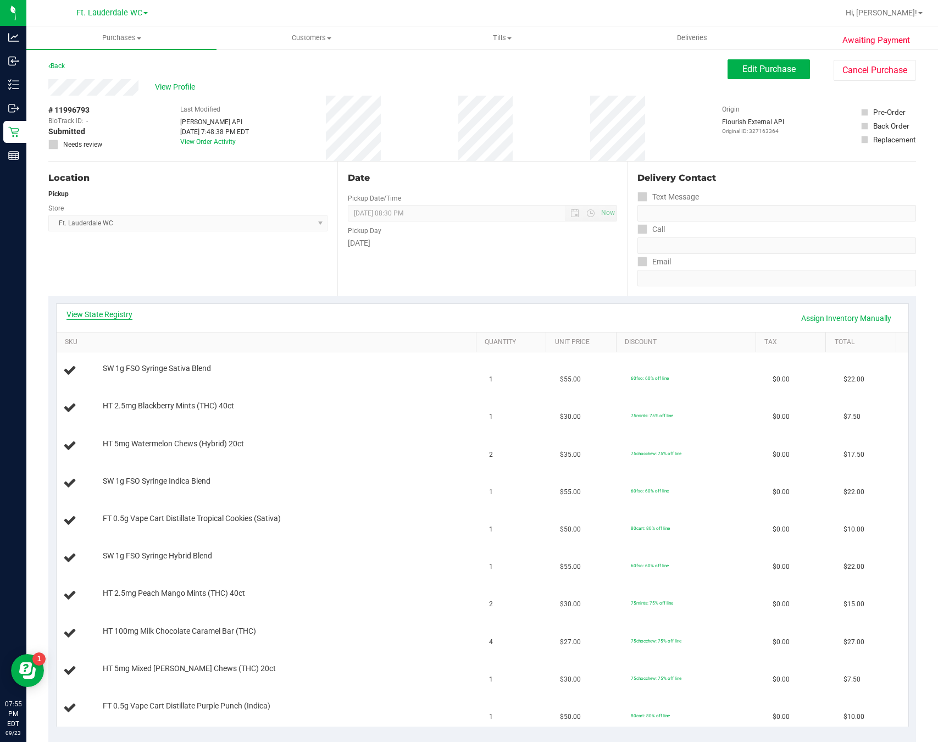
click at [106, 314] on link "View State Registry" at bounding box center [100, 314] width 66 height 11
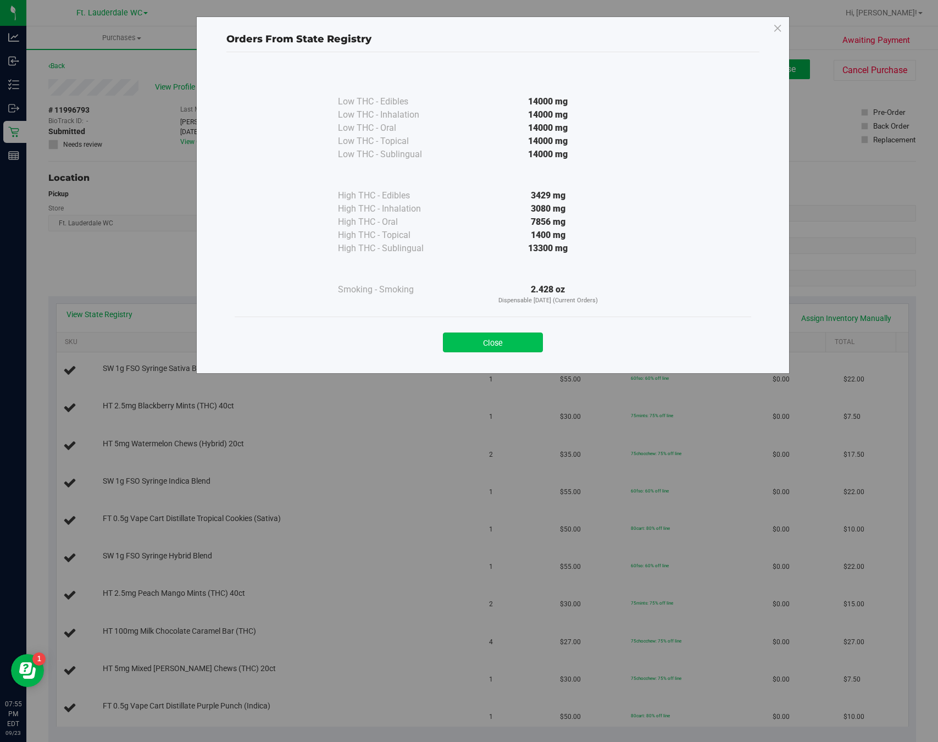
click at [469, 351] on button "Close" at bounding box center [493, 343] width 100 height 20
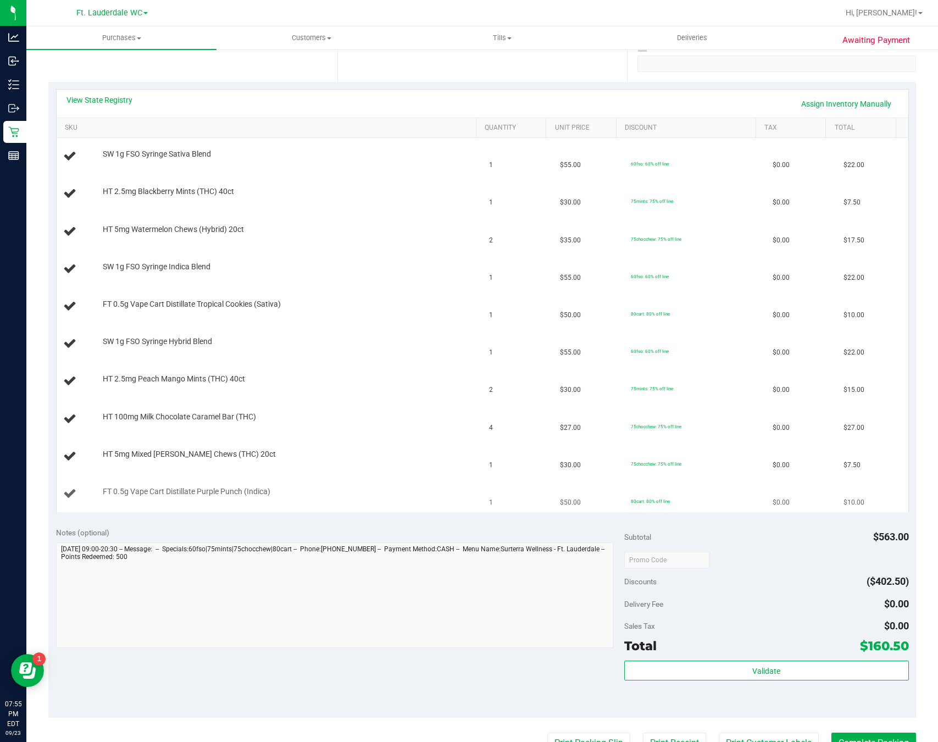
scroll to position [330, 0]
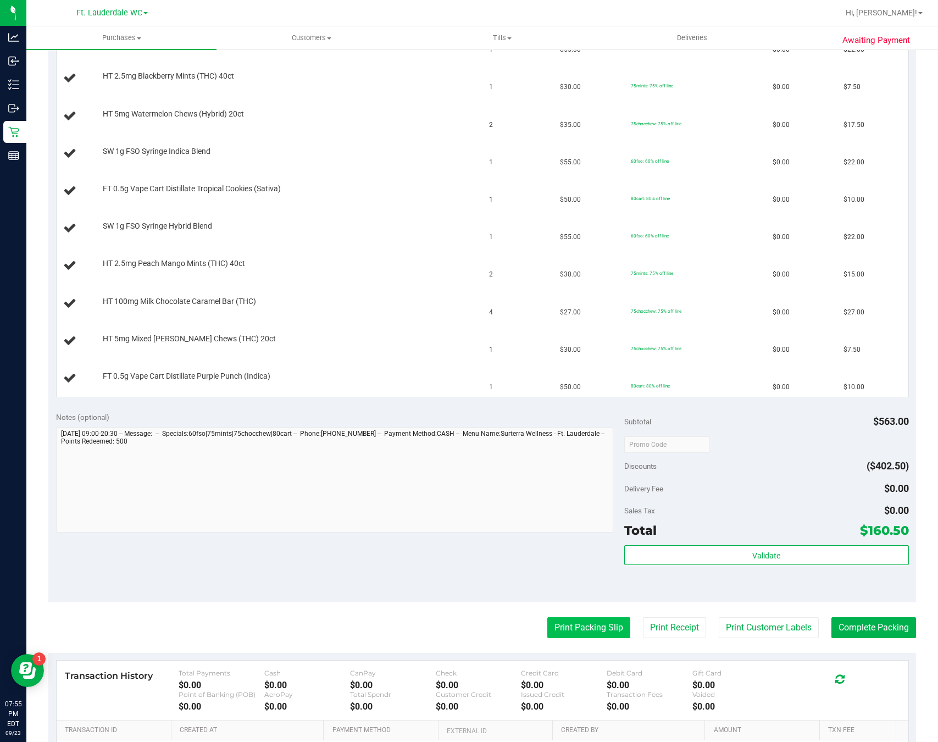
click at [553, 635] on button "Print Packing Slip" at bounding box center [588, 627] width 83 height 21
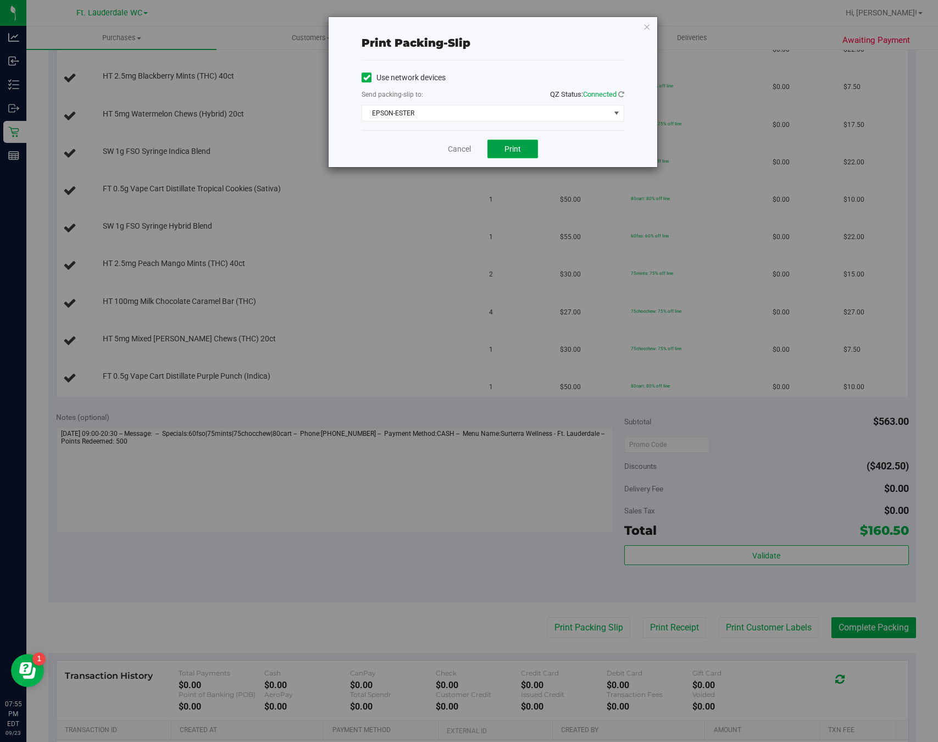
click at [520, 152] on span "Print" at bounding box center [513, 149] width 16 height 9
click at [457, 144] on link "Cancel" at bounding box center [459, 149] width 23 height 12
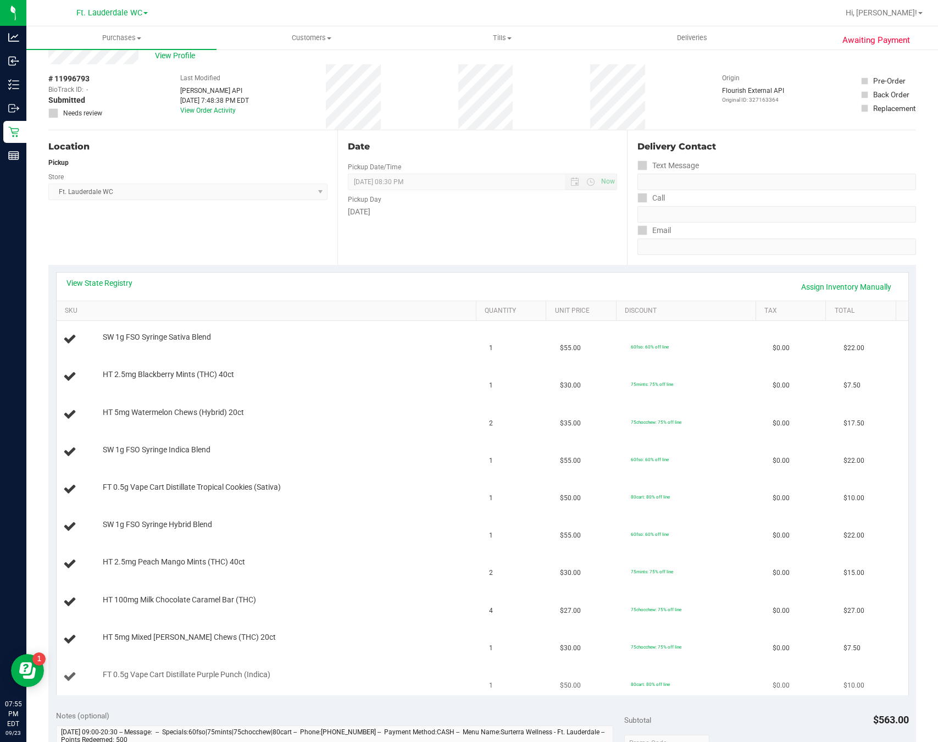
scroll to position [0, 0]
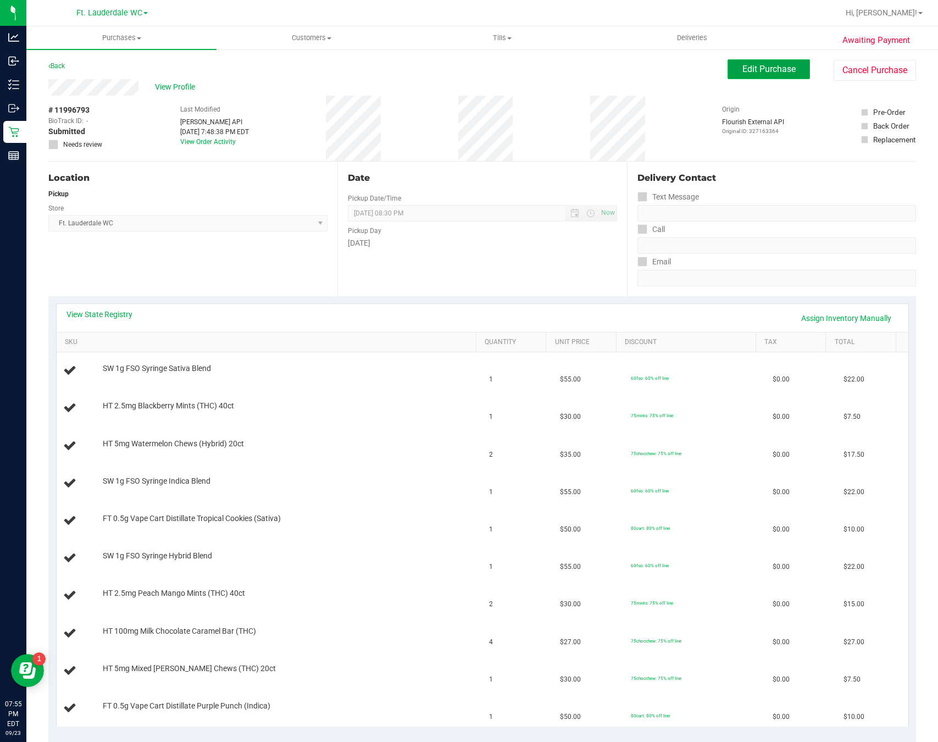
click at [747, 71] on span "Edit Purchase" at bounding box center [768, 69] width 53 height 10
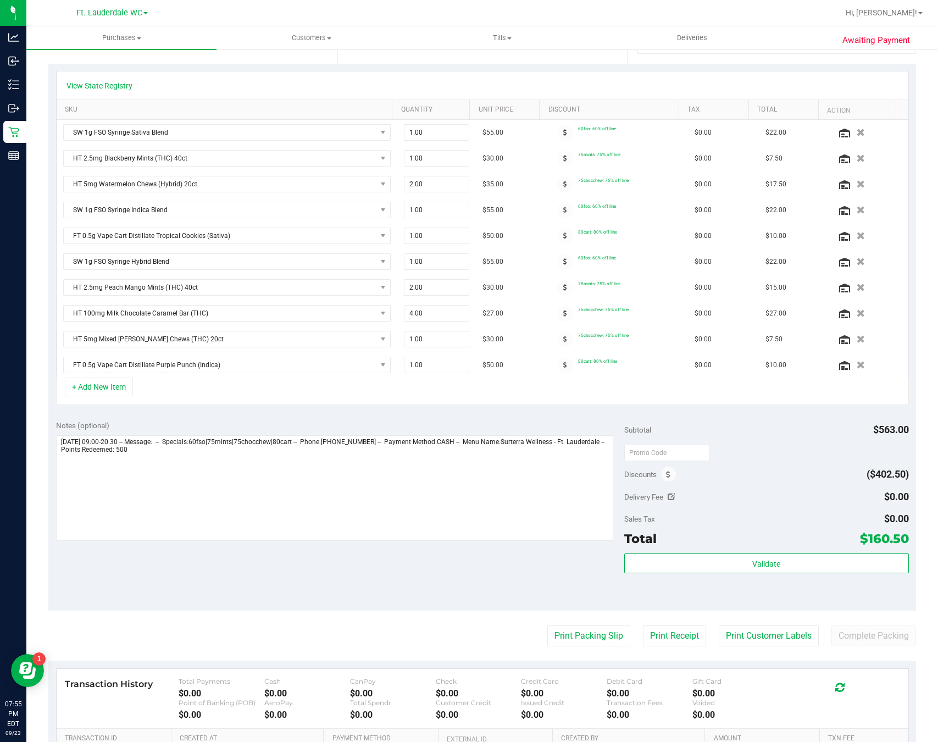
scroll to position [247, 0]
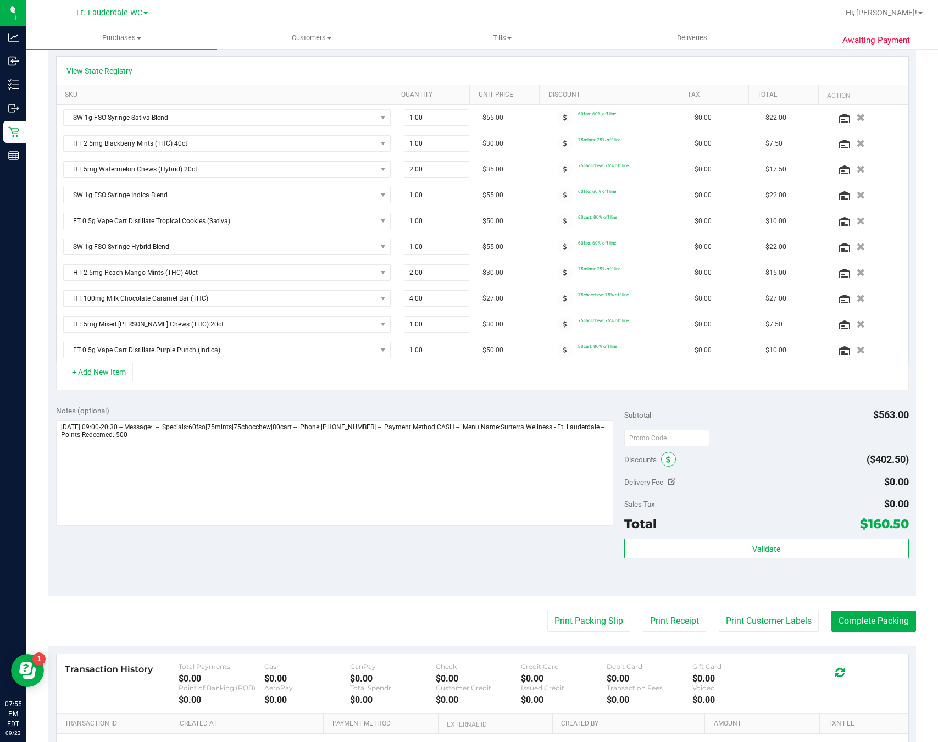
click at [665, 467] on span at bounding box center [668, 459] width 15 height 15
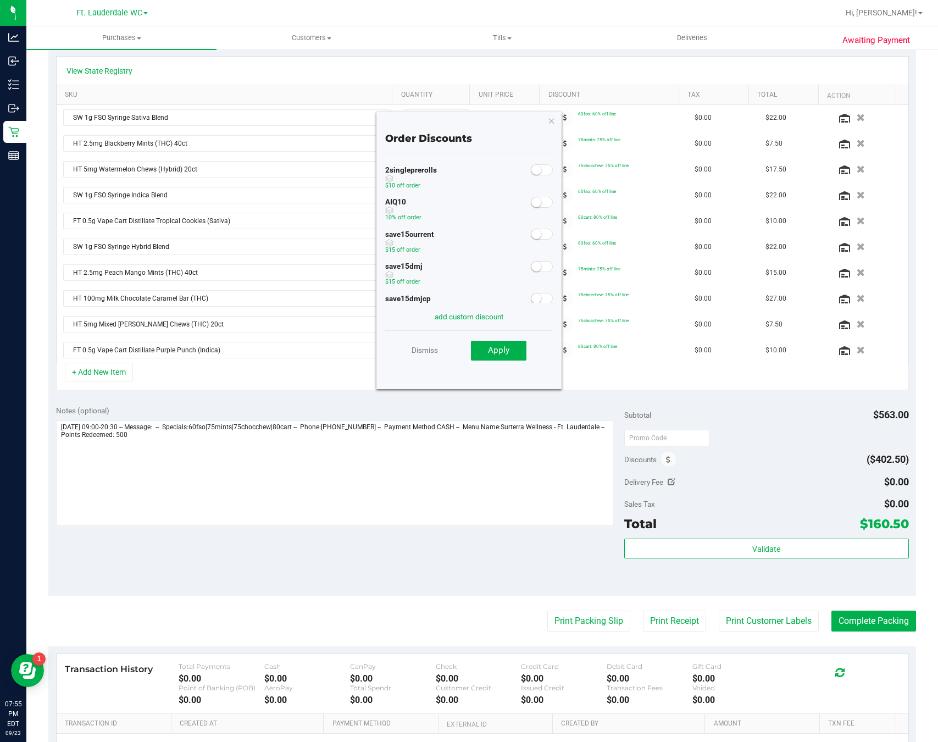
click at [536, 208] on span at bounding box center [542, 202] width 22 height 11
click at [508, 356] on button "Apply" at bounding box center [499, 351] width 56 height 20
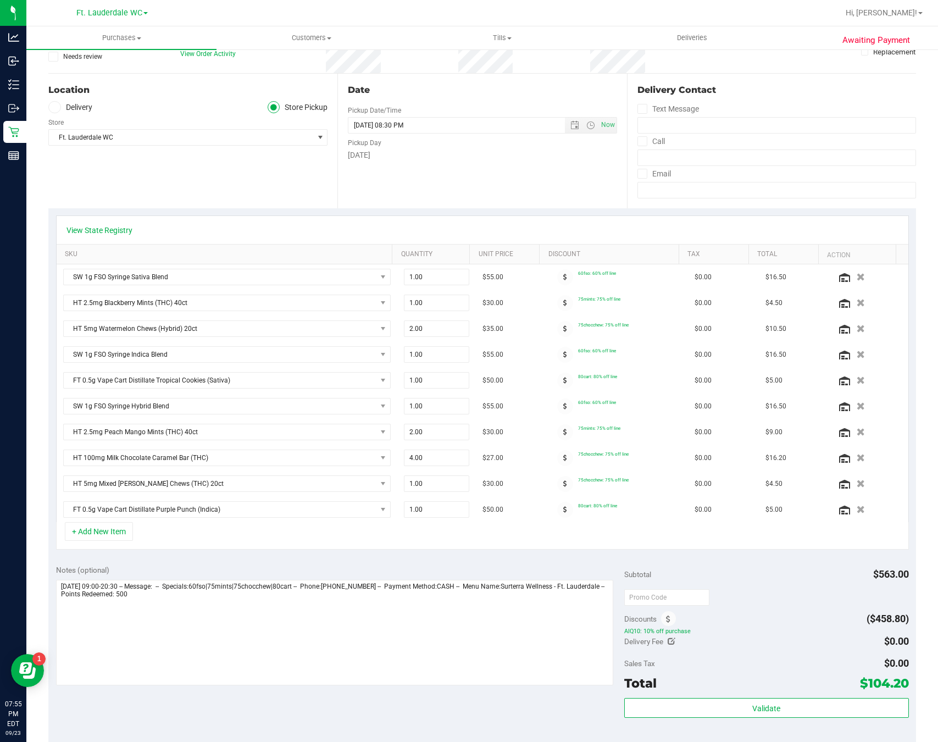
scroll to position [0, 0]
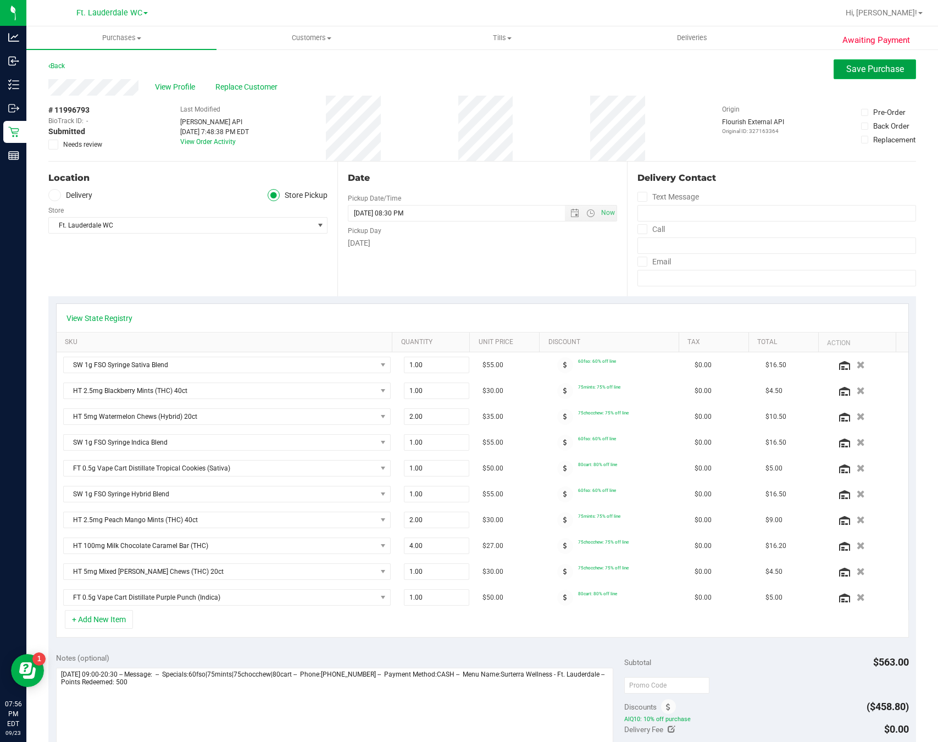
click at [846, 70] on span "Save Purchase" at bounding box center [875, 69] width 58 height 10
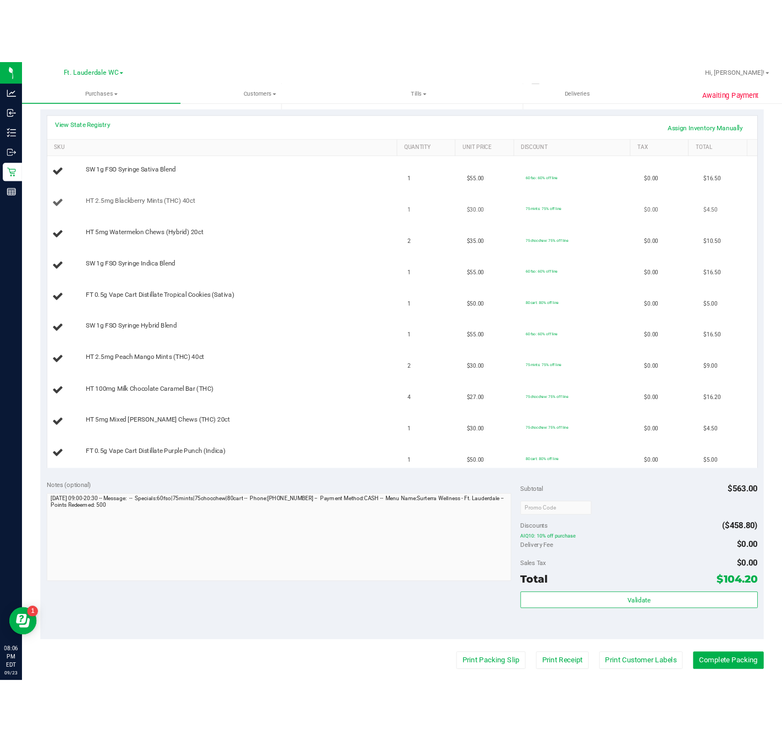
scroll to position [268, 0]
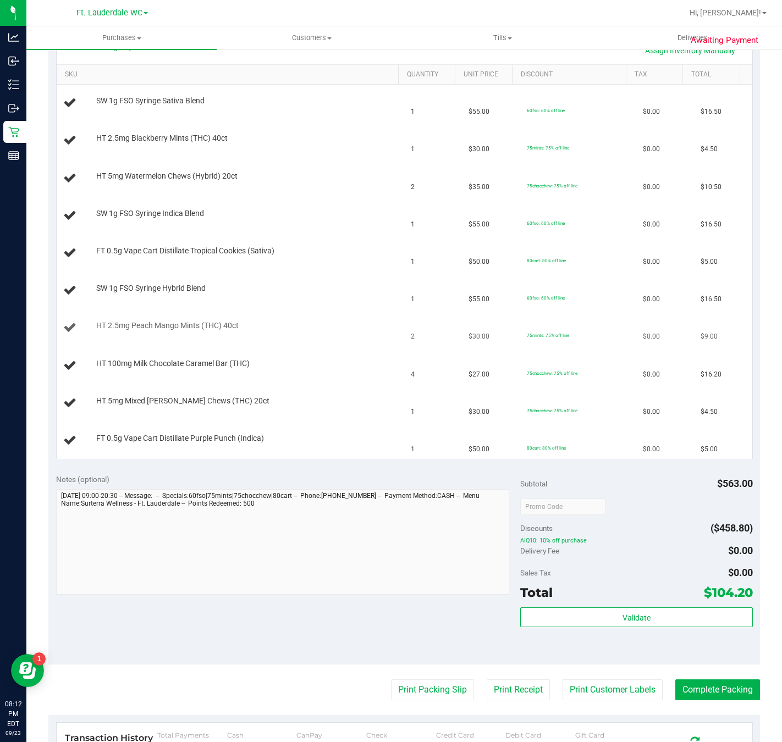
click at [185, 390] on td "HT 5mg Mixed Berry Chews (THC) 20ct" at bounding box center [231, 403] width 348 height 37
click at [170, 331] on span "HT 2.5mg Peach Mango Mints (THC) 40ct" at bounding box center [167, 325] width 142 height 10
click at [163, 330] on span "HT 2.5mg Peach Mango Mints (THC) 40ct" at bounding box center [167, 325] width 142 height 10
click at [134, 312] on td "HT 2.5mg Peach Mango Mints (THC) 40ct" at bounding box center [231, 327] width 348 height 37
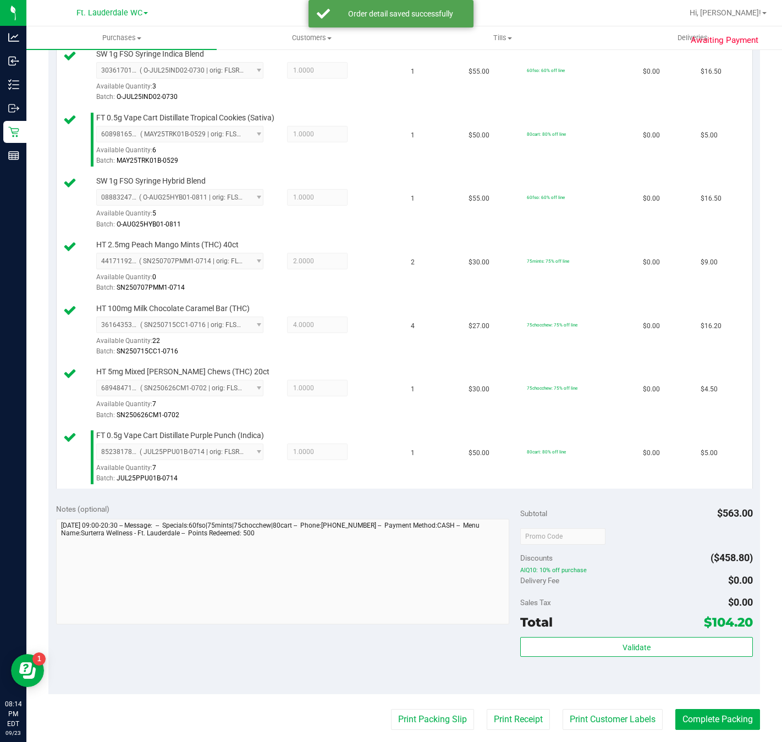
scroll to position [498, 0]
click at [641, 657] on button "Validate" at bounding box center [636, 648] width 232 height 20
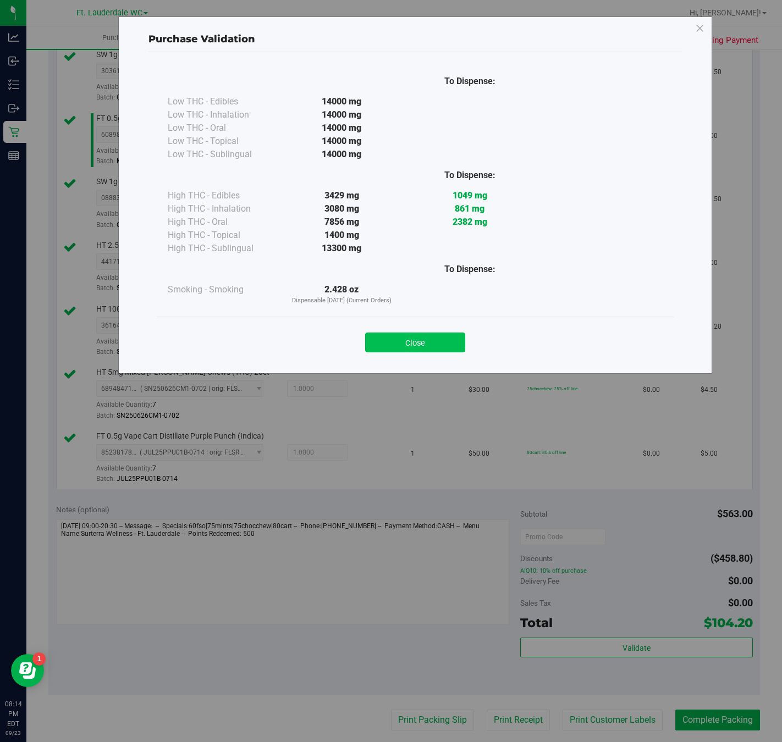
click at [424, 340] on button "Close" at bounding box center [415, 343] width 100 height 20
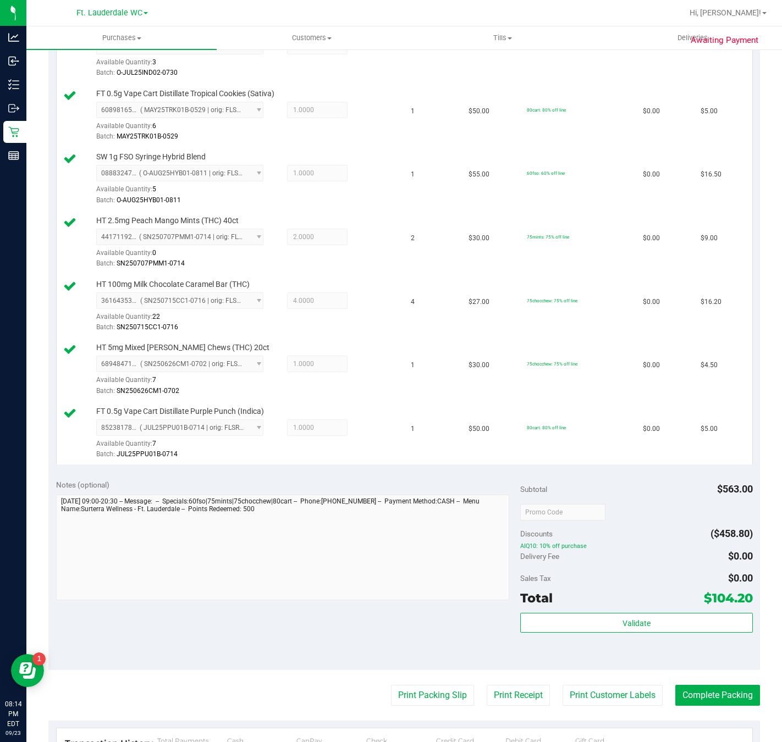
scroll to position [604, 0]
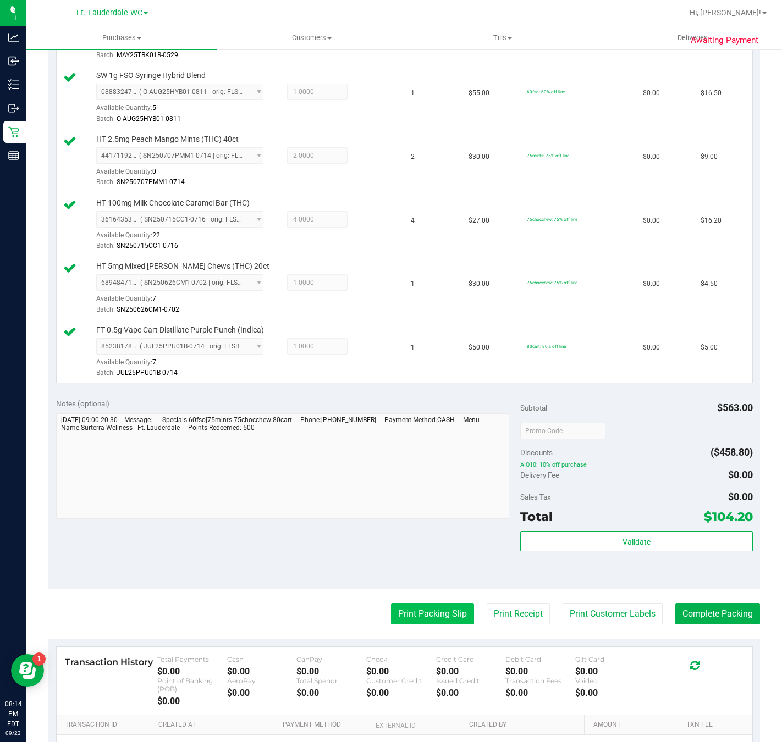
click at [434, 622] on button "Print Packing Slip" at bounding box center [432, 613] width 83 height 21
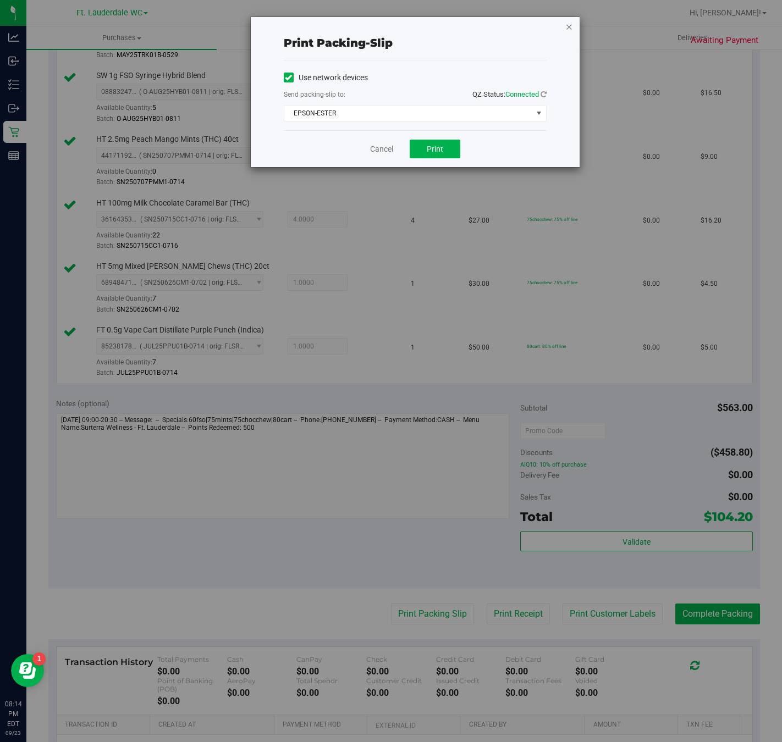
click at [569, 26] on icon "button" at bounding box center [569, 26] width 8 height 13
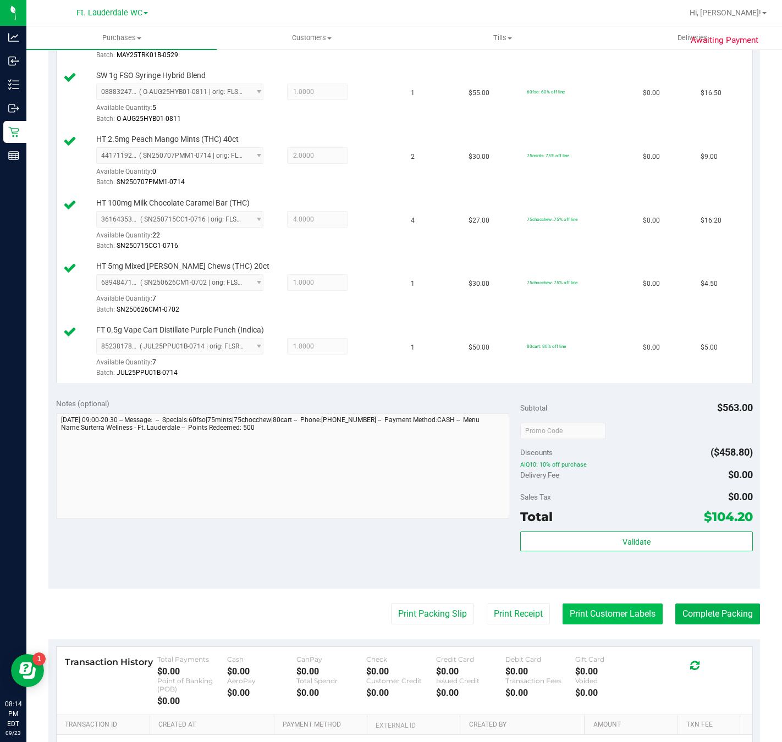
click at [602, 618] on button "Print Customer Labels" at bounding box center [612, 613] width 100 height 21
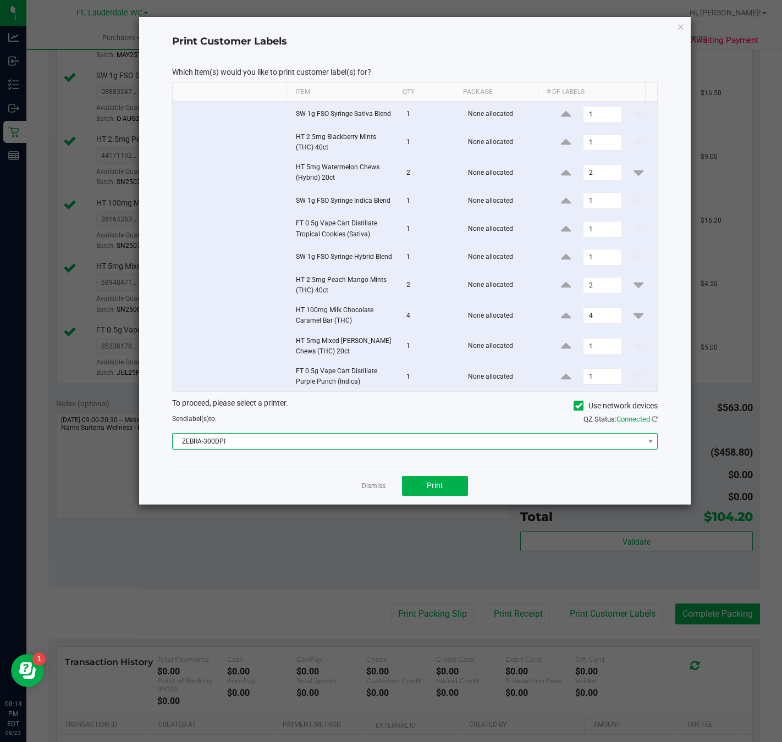
click at [365, 449] on span "ZEBRA-300DPI" at bounding box center [408, 441] width 471 height 15
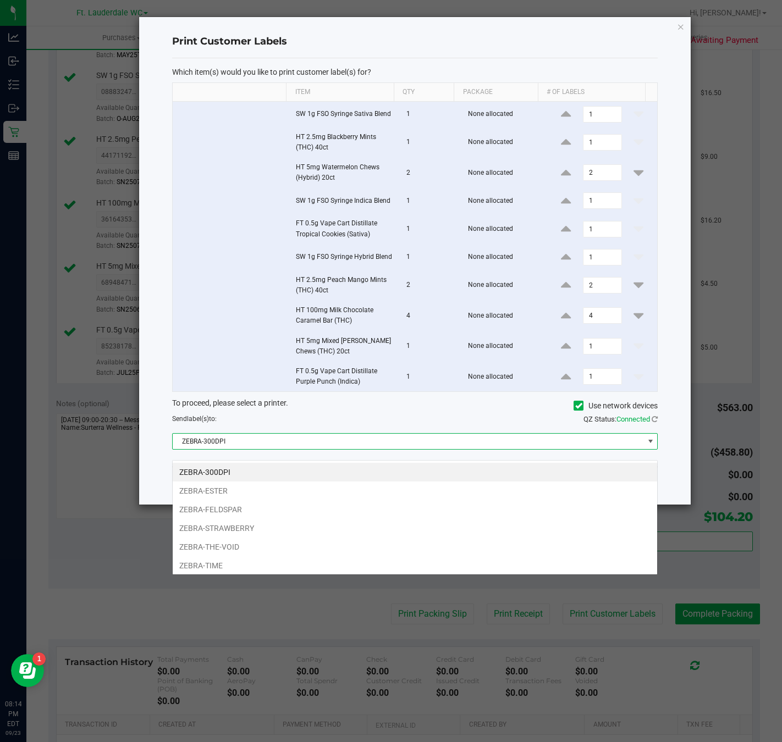
scroll to position [16, 485]
click at [252, 492] on li "ZEBRA-ESTER" at bounding box center [415, 490] width 484 height 19
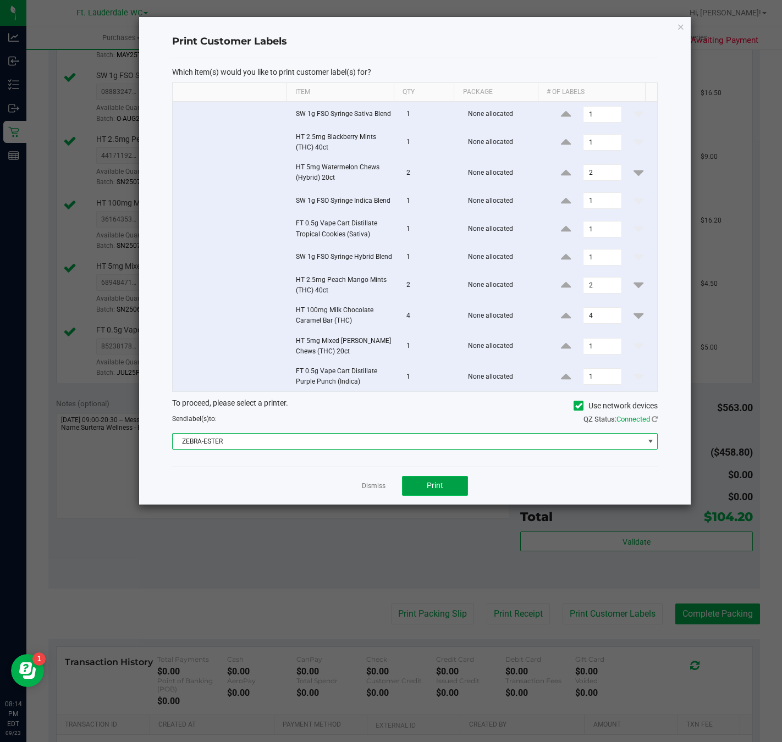
click at [448, 494] on button "Print" at bounding box center [435, 486] width 66 height 20
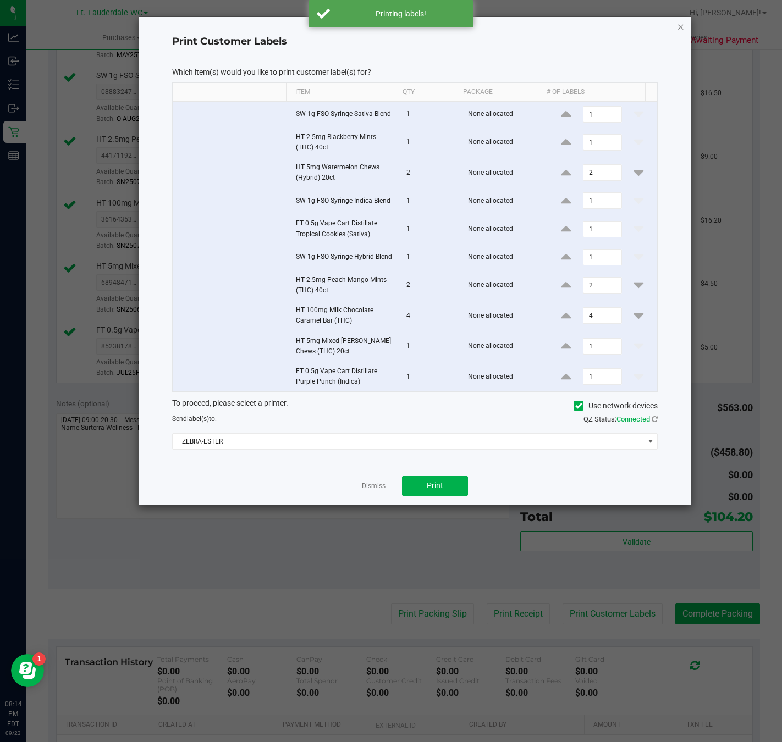
click at [680, 28] on icon "button" at bounding box center [681, 26] width 8 height 13
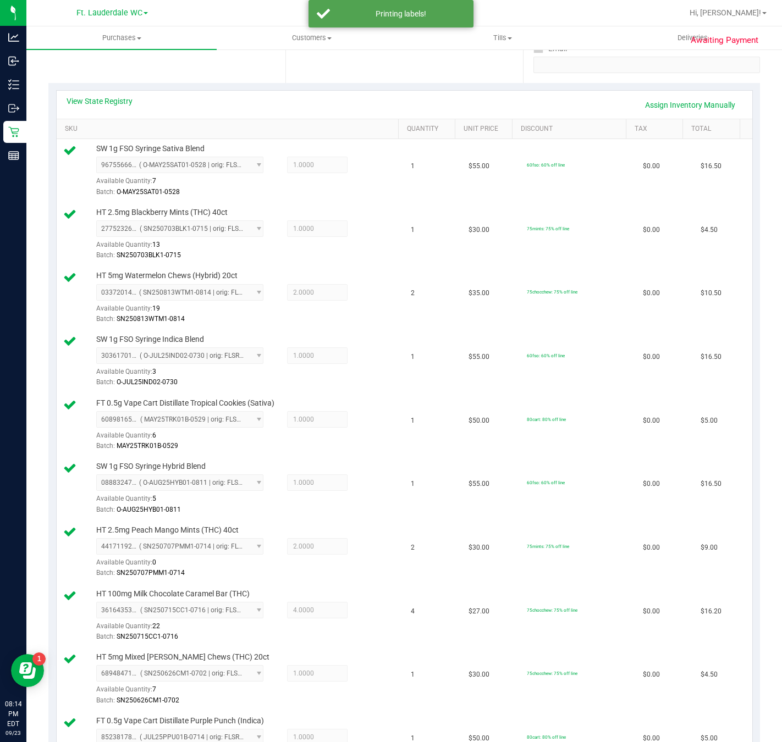
scroll to position [0, 0]
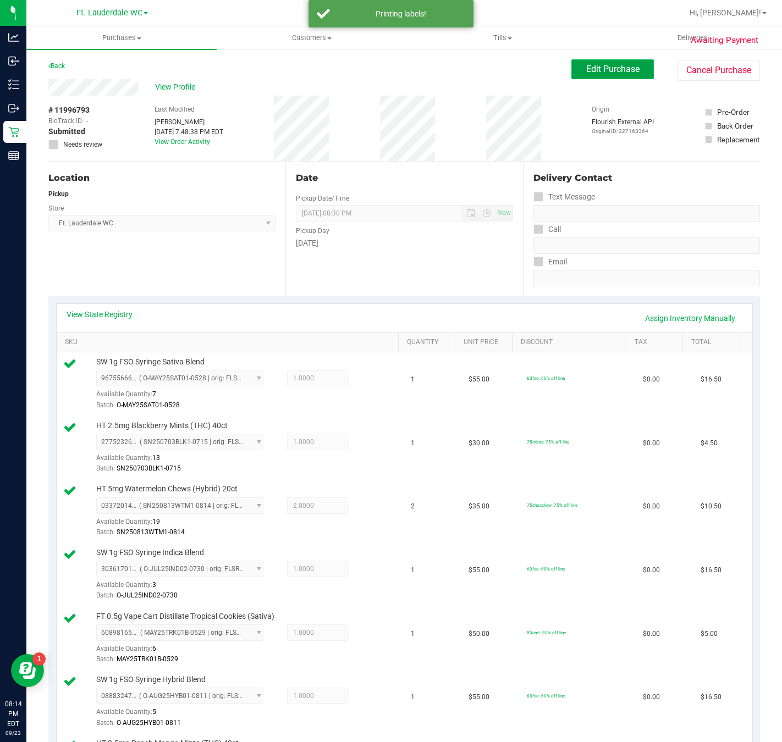
click at [600, 73] on span "Edit Purchase" at bounding box center [612, 69] width 53 height 10
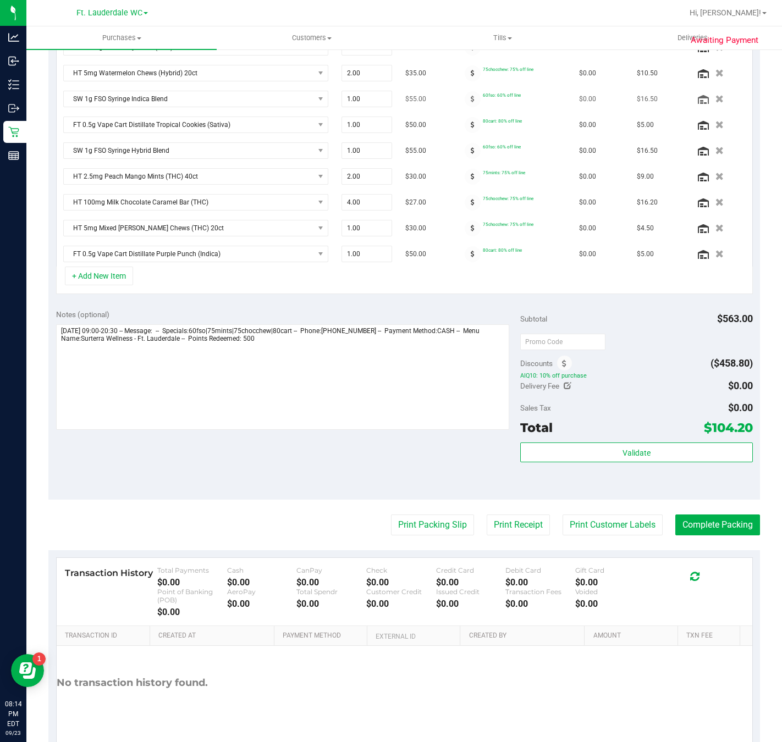
scroll to position [317, 0]
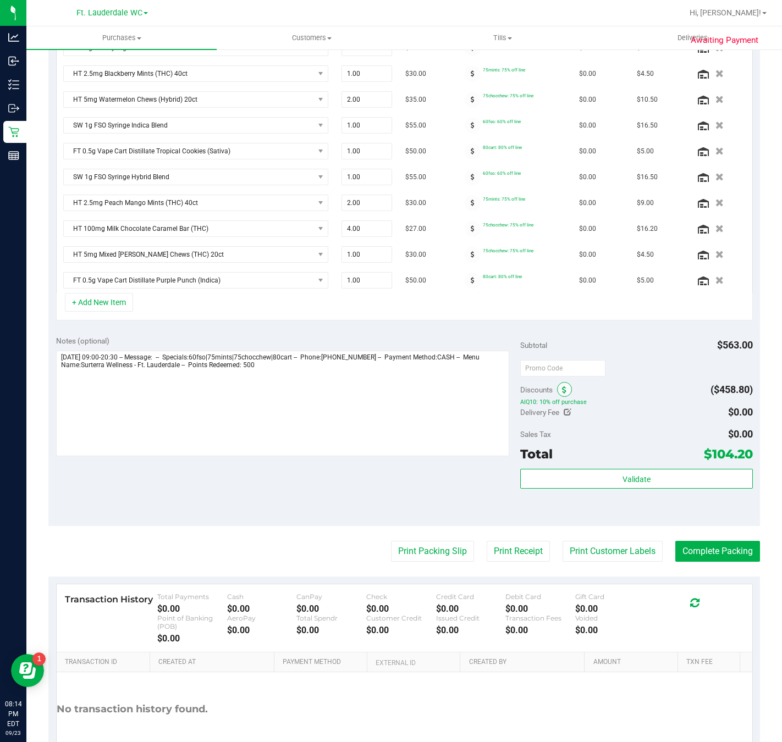
click at [561, 397] on span at bounding box center [564, 389] width 15 height 15
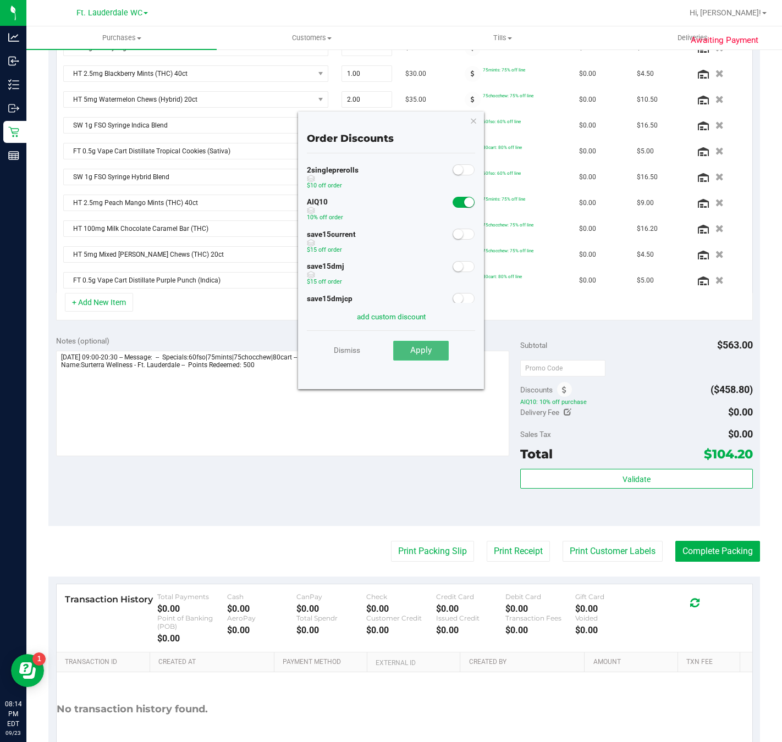
click at [424, 343] on button "Apply" at bounding box center [421, 351] width 56 height 20
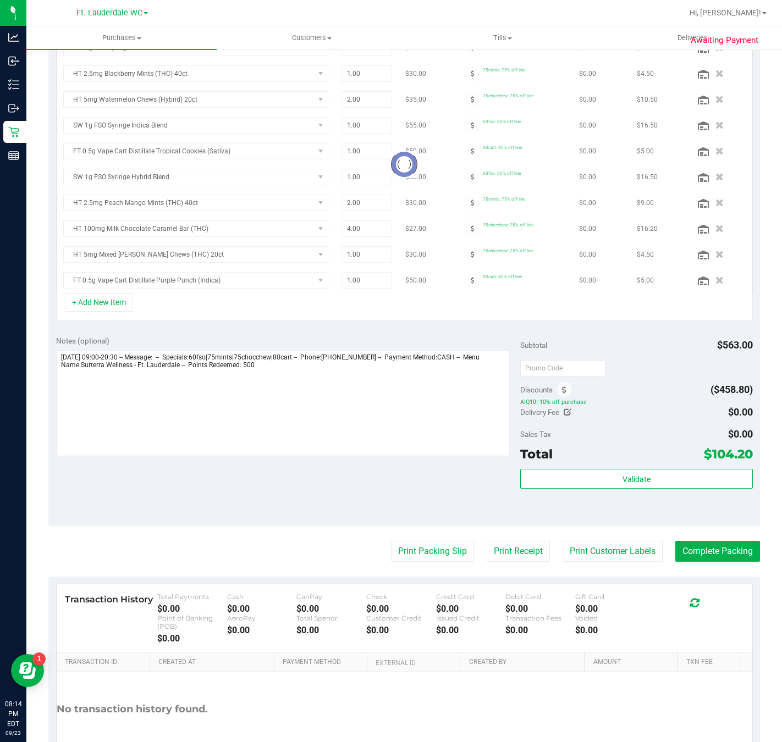
scroll to position [319, 0]
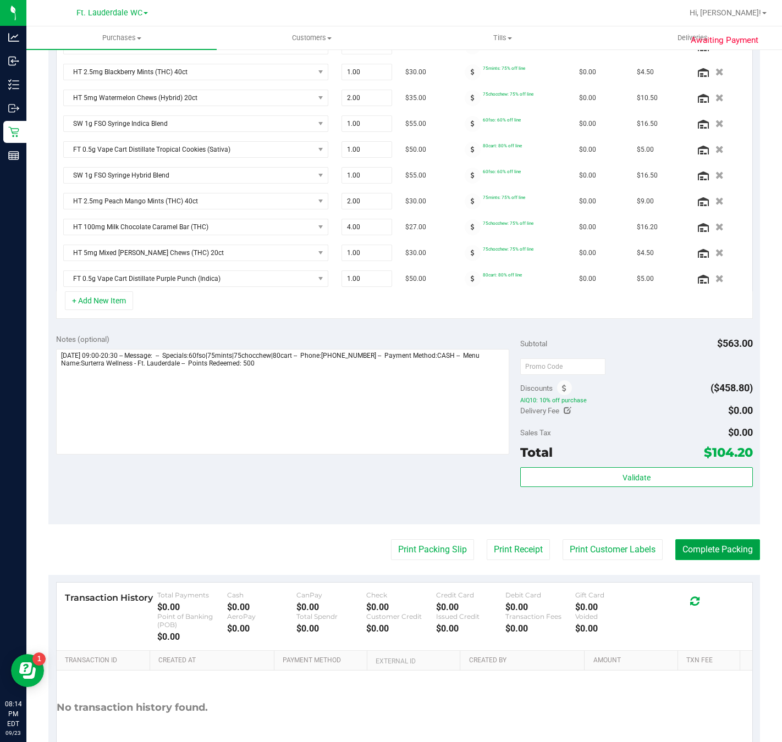
click at [707, 558] on button "Complete Packing" at bounding box center [717, 549] width 85 height 21
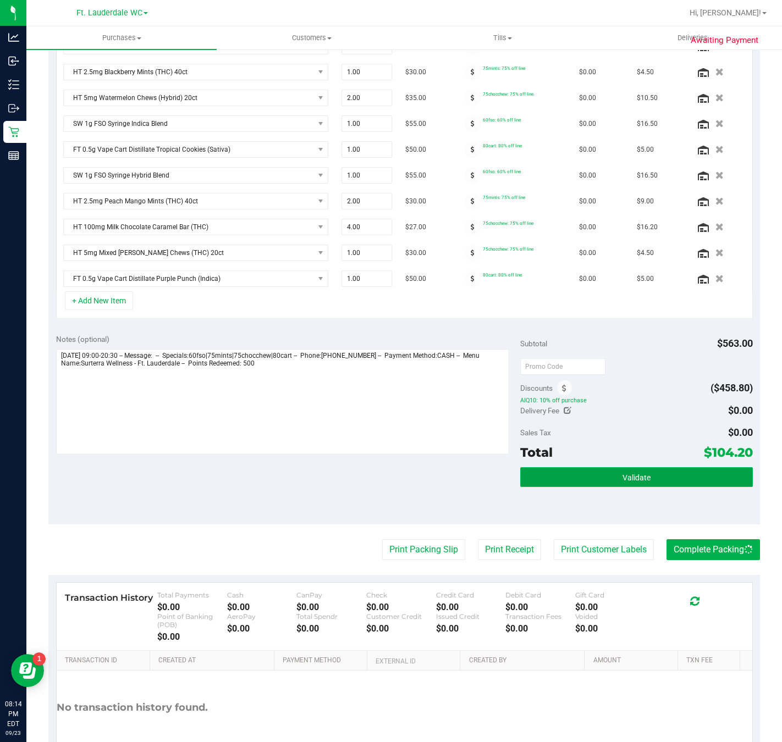
click at [681, 480] on button "Validate" at bounding box center [636, 477] width 232 height 20
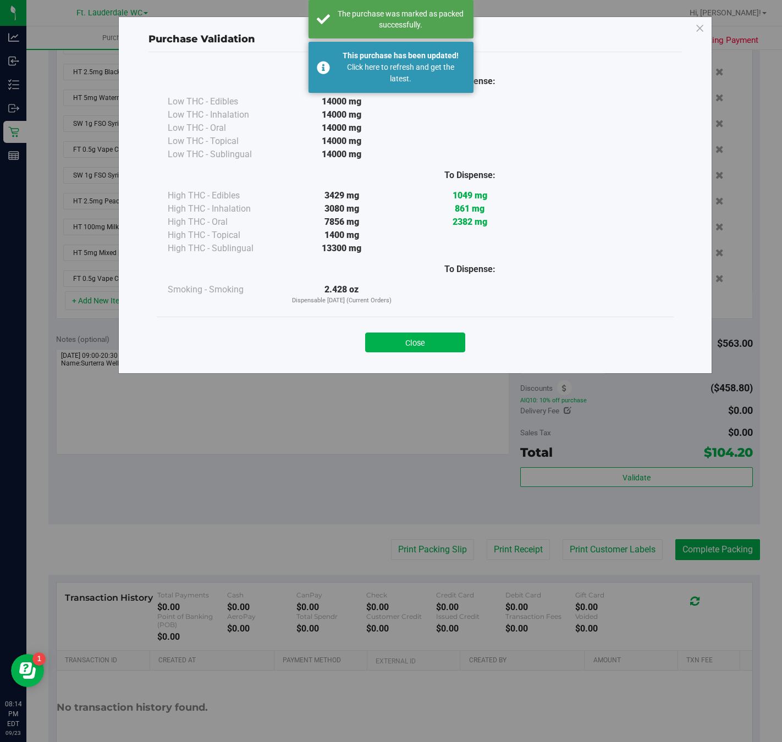
click at [704, 23] on div "Purchase Validation To Dispense: Low THC - Edibles 14000 mg" at bounding box center [415, 194] width 594 height 357
click at [701, 29] on icon at bounding box center [700, 29] width 10 height 18
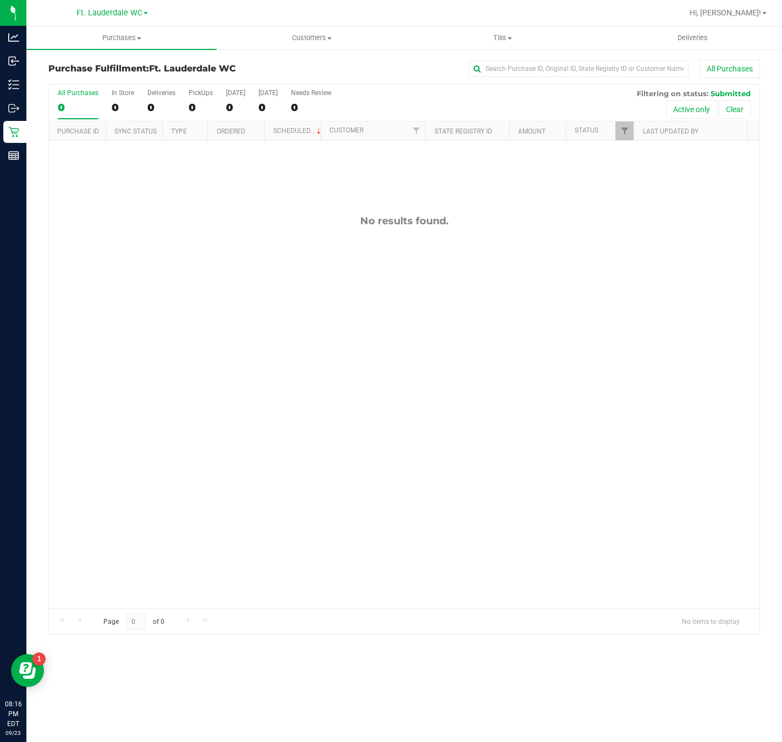
click at [149, 392] on div "No results found." at bounding box center [404, 412] width 710 height 542
click at [739, 15] on span "Hi, [PERSON_NAME]!" at bounding box center [724, 12] width 71 height 9
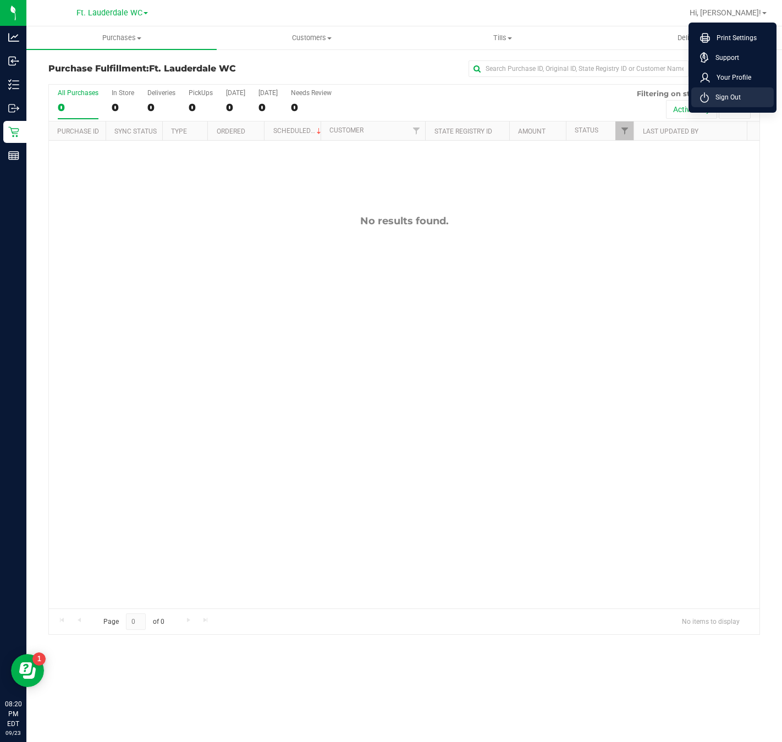
click at [757, 91] on li "Sign Out" at bounding box center [732, 97] width 82 height 20
